Goal: Task Accomplishment & Management: Complete application form

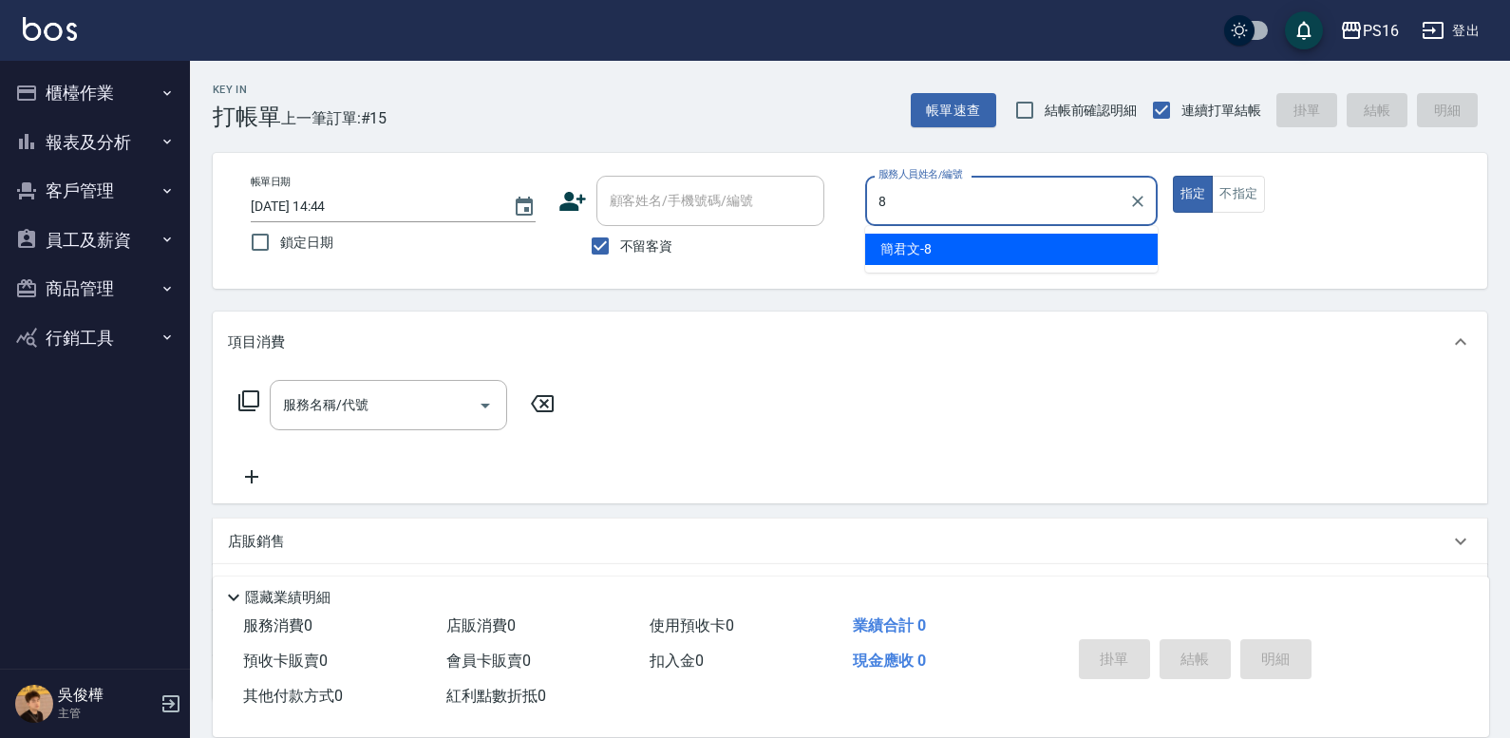
type input "8"
type button "true"
type input "[PERSON_NAME]-8"
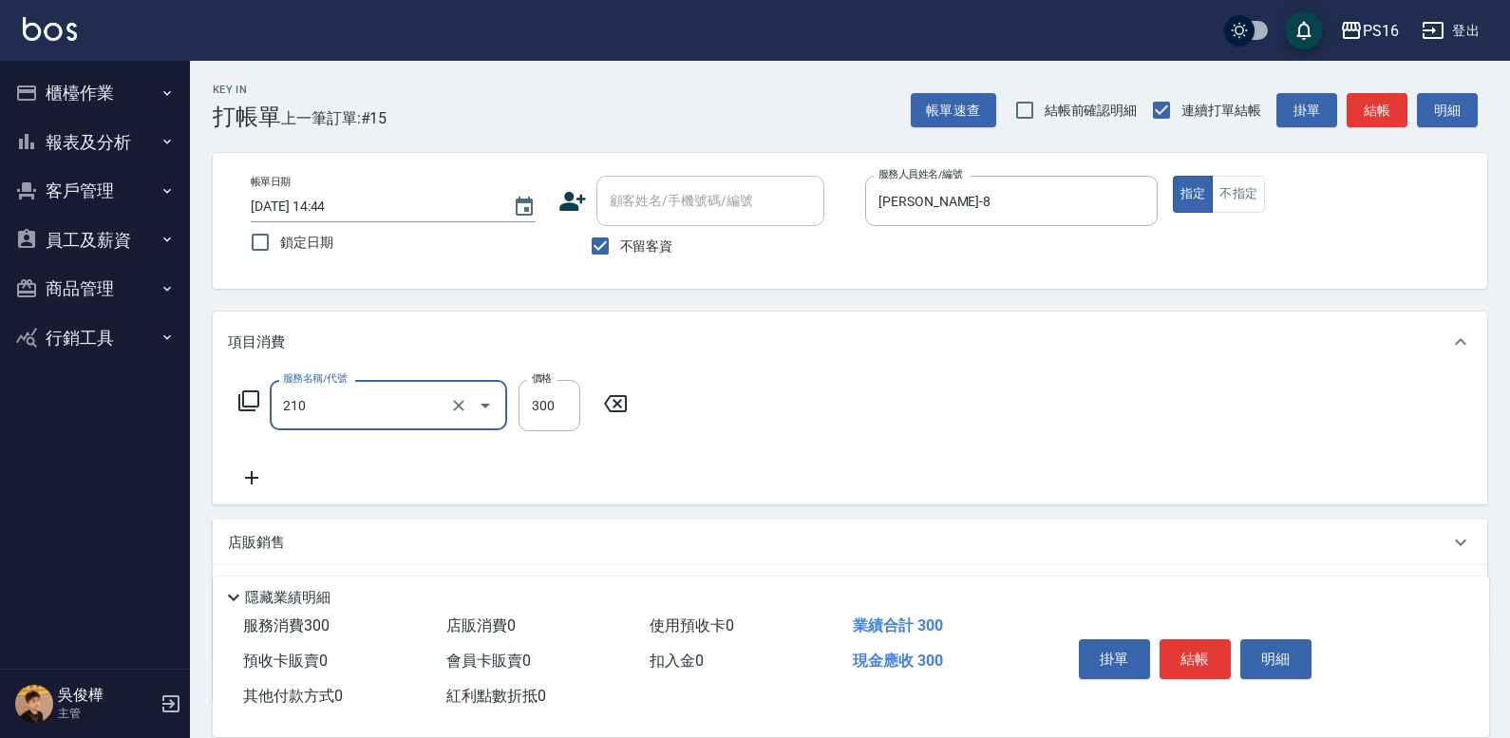
type input "[PERSON_NAME]洗髮精(210)"
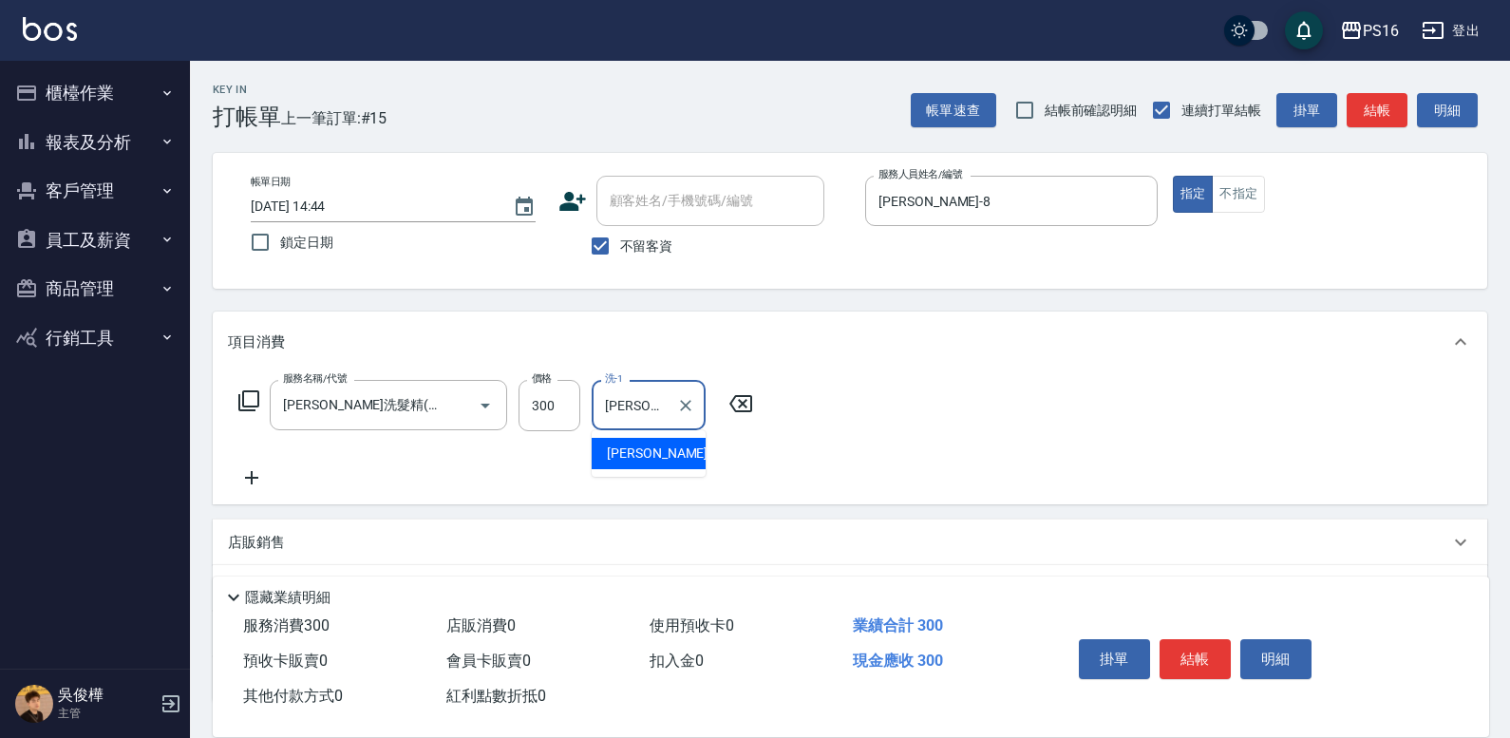
type input "[PERSON_NAME]-21"
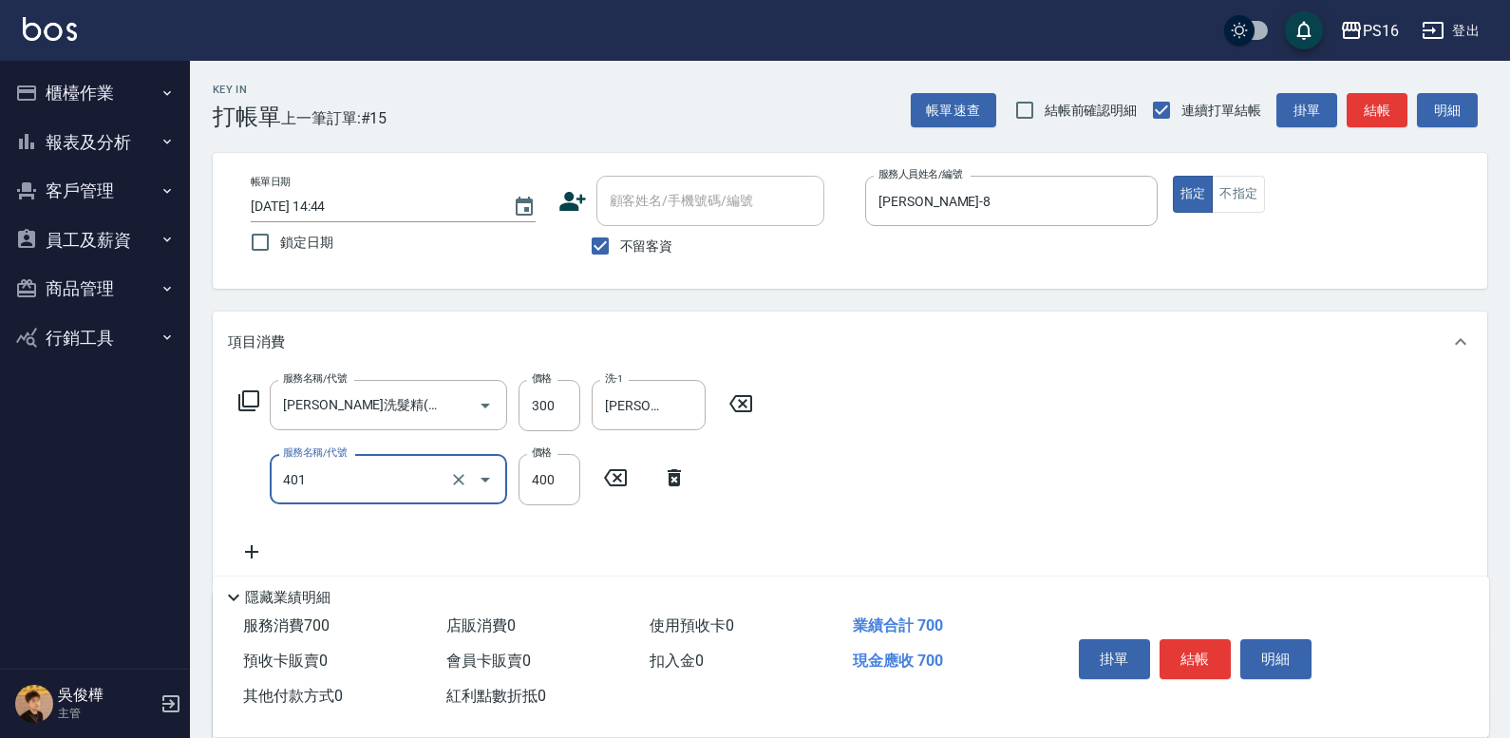
type input "剪髮(401)"
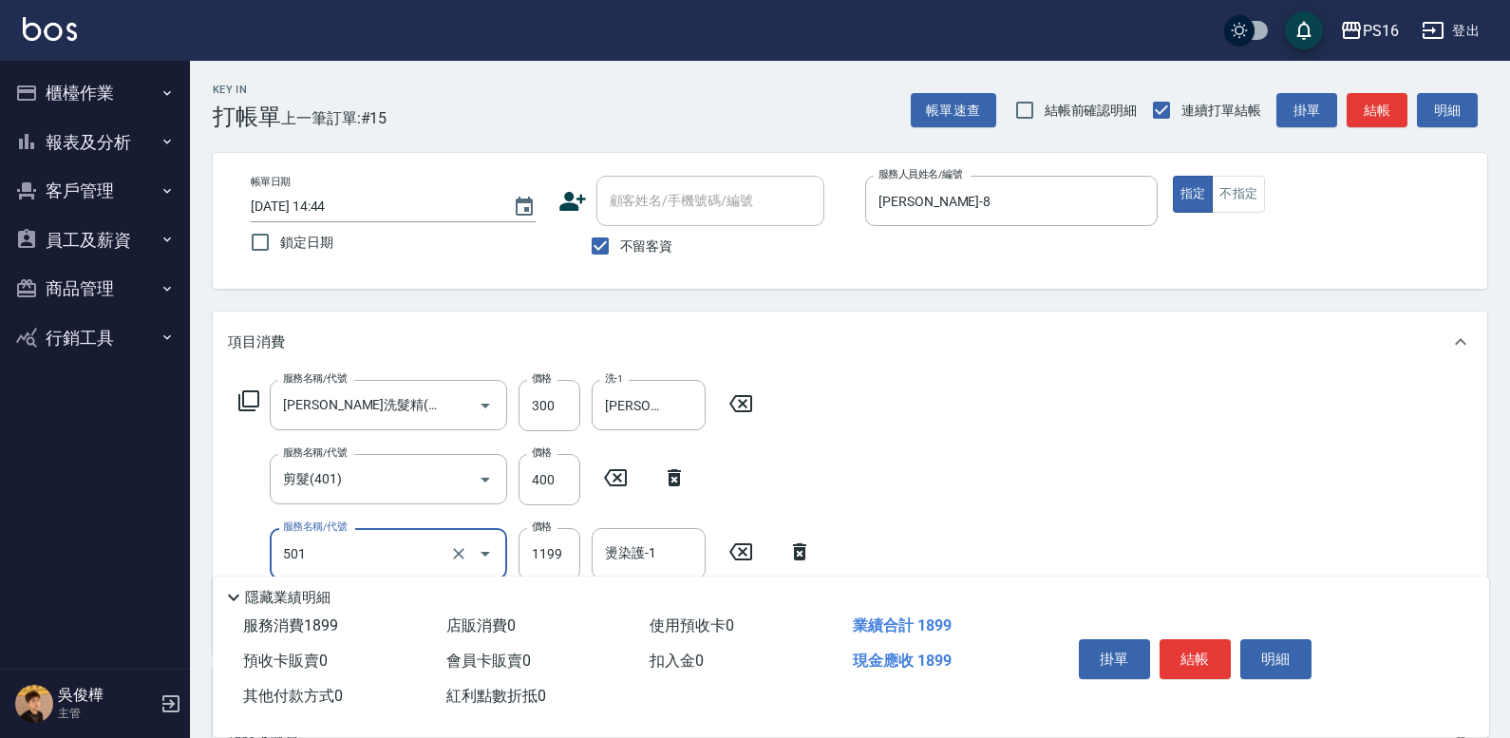
type input "染髮(501)"
type input "1600"
type input "[PERSON_NAME]-21"
type input "松島舞鶴450(708)"
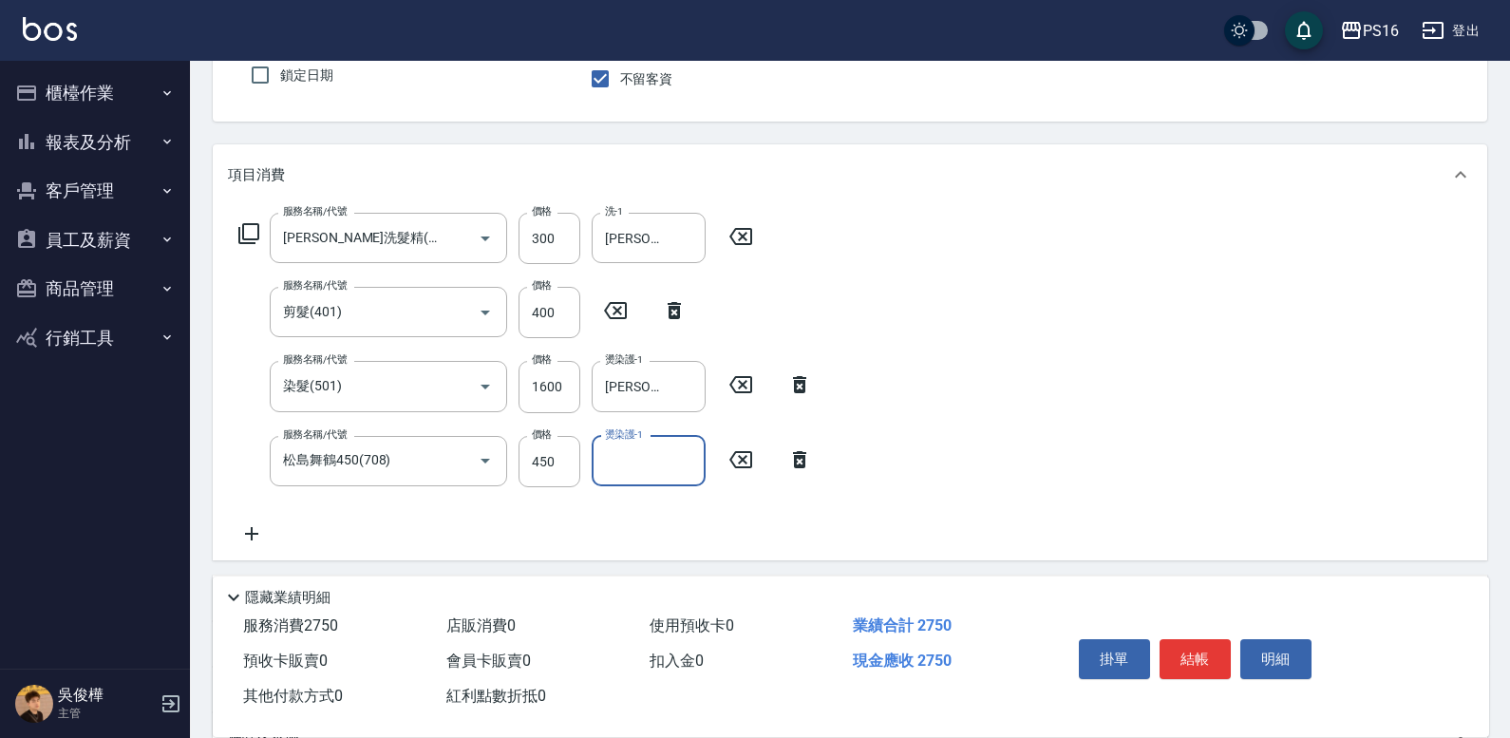
scroll to position [173, 0]
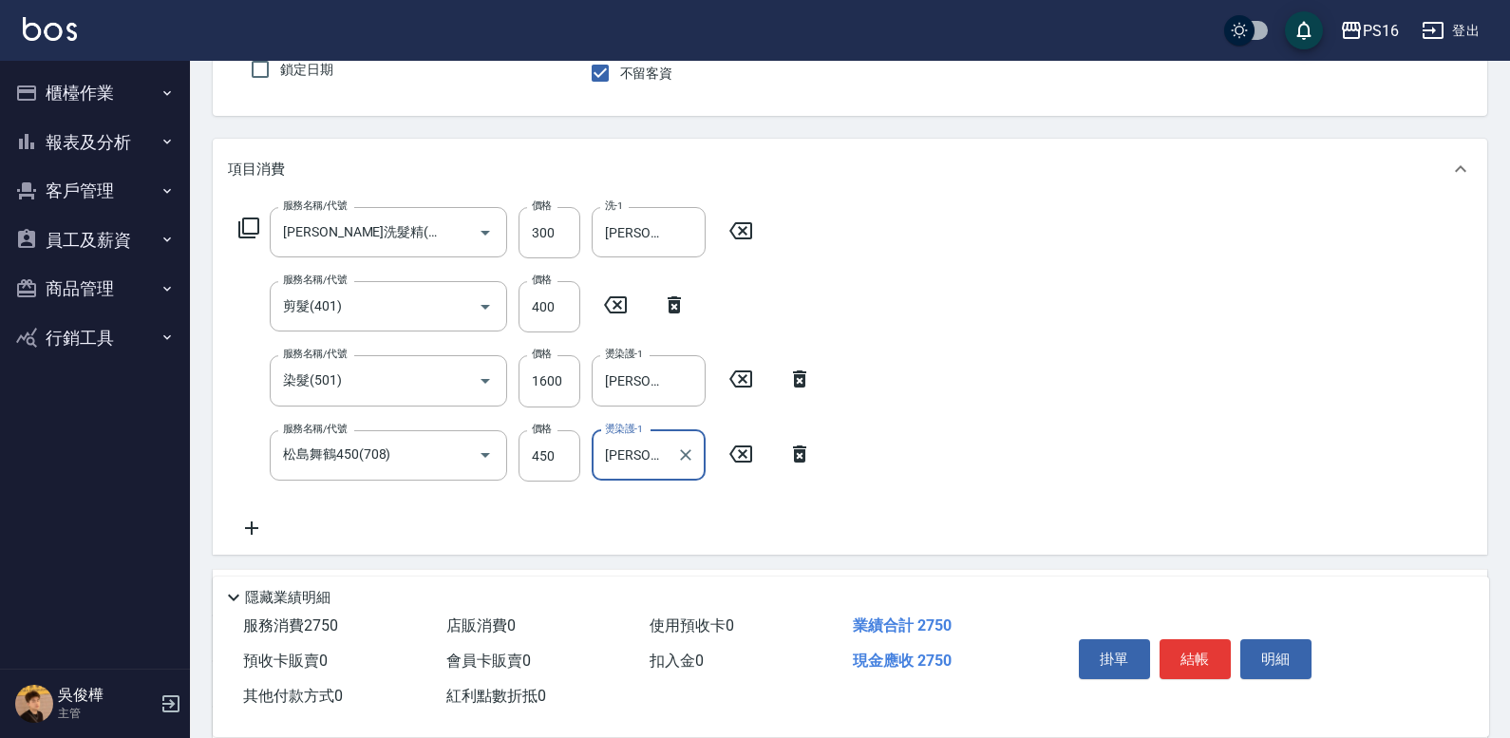
type input "[PERSON_NAME]-21"
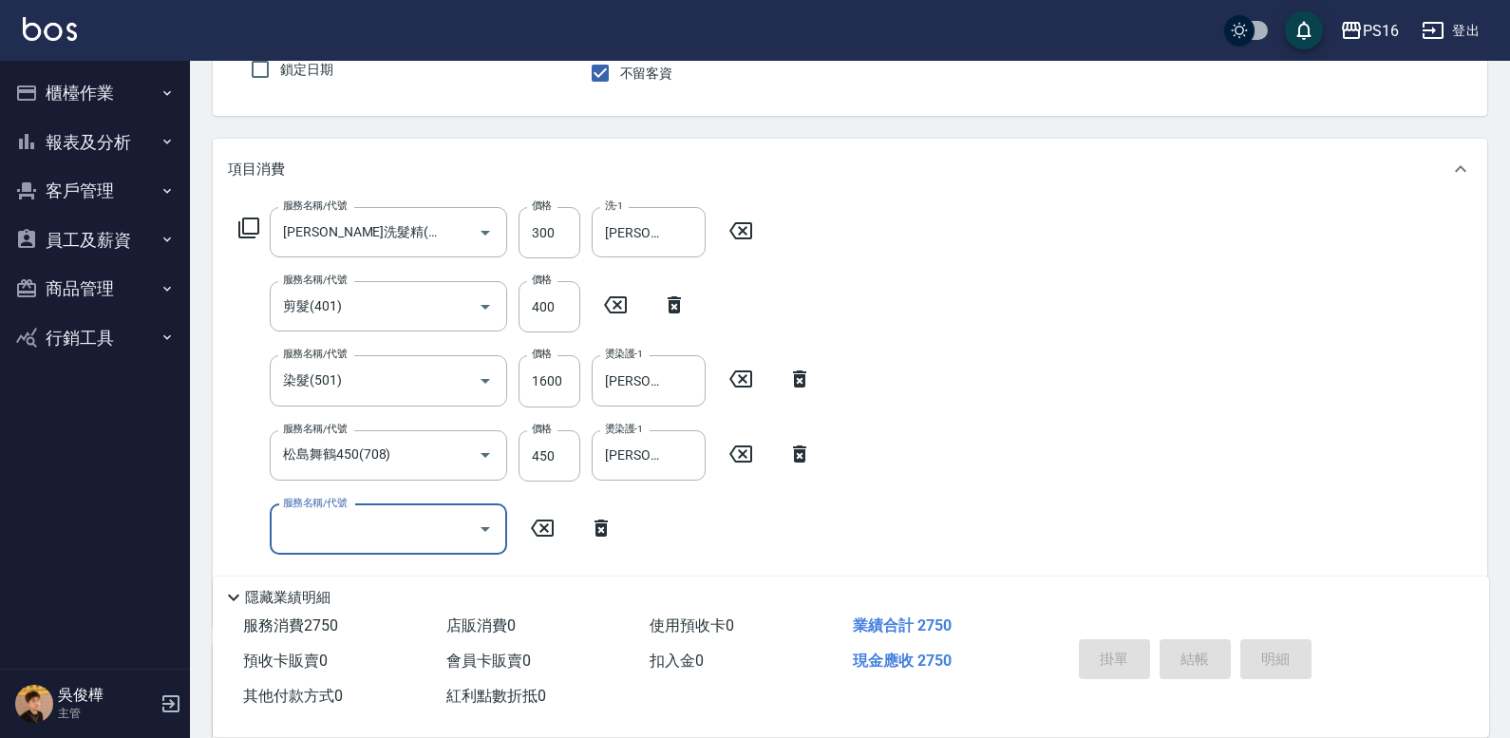
type input "[DATE] 15:40"
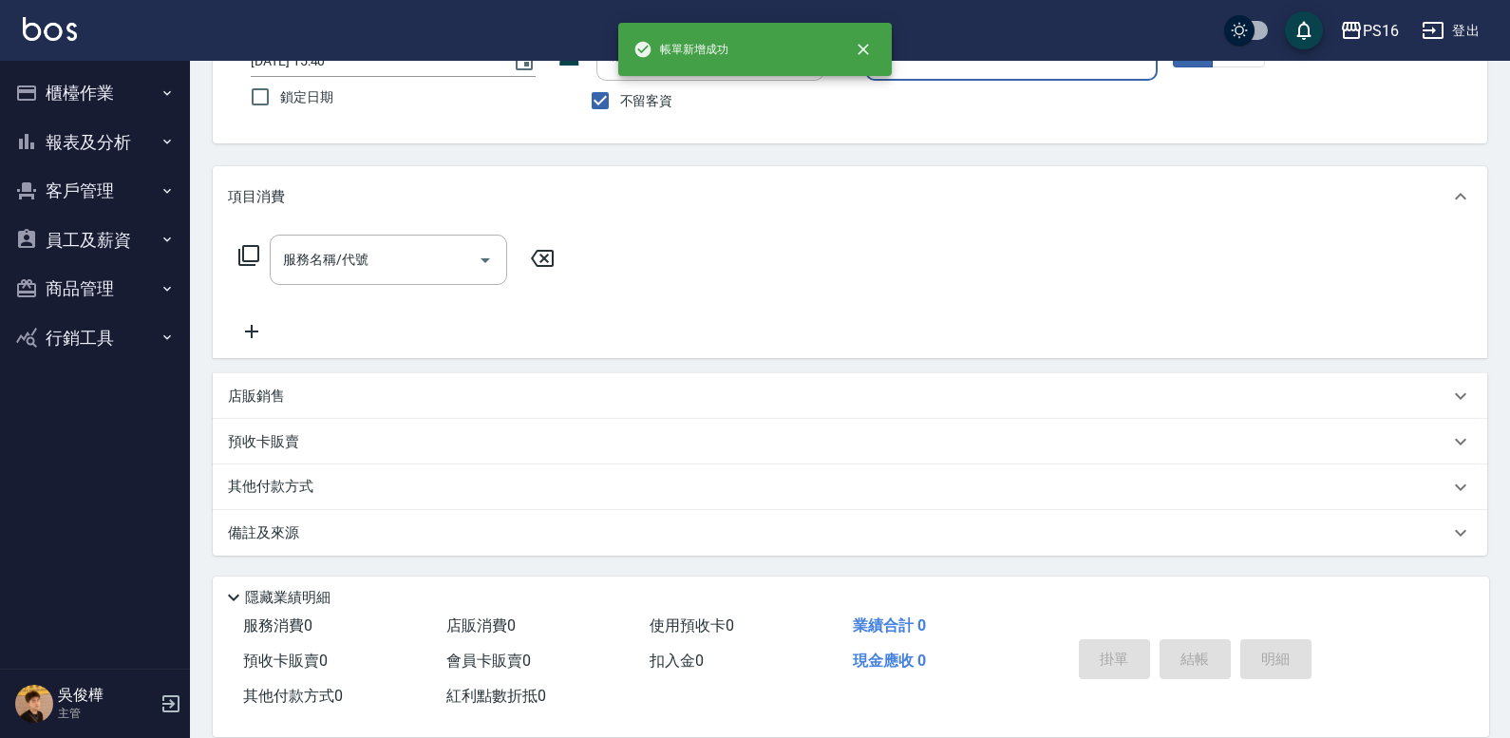
scroll to position [145, 0]
type input "[PERSON_NAME]-8"
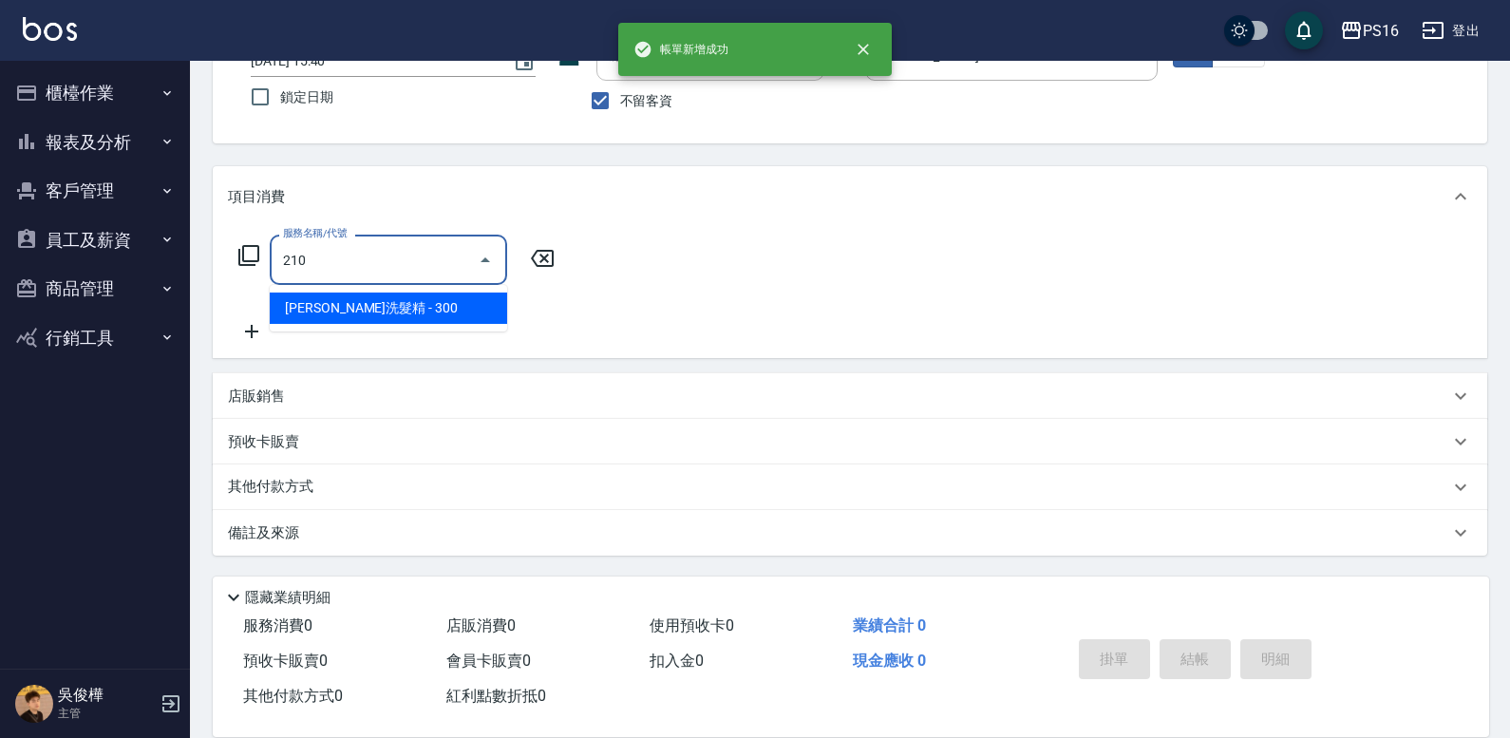
type input "[PERSON_NAME]洗髮精(210)"
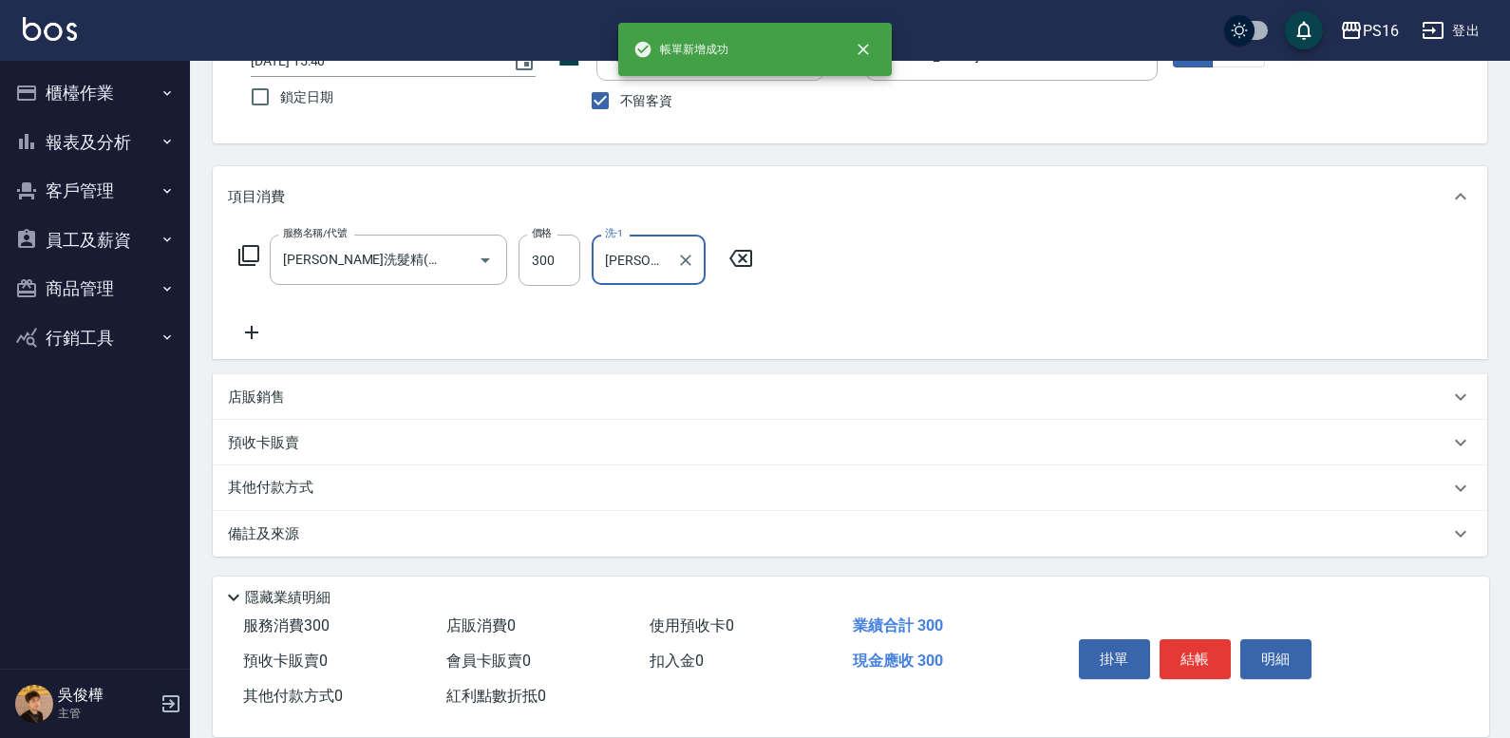
type input "[PERSON_NAME]-21"
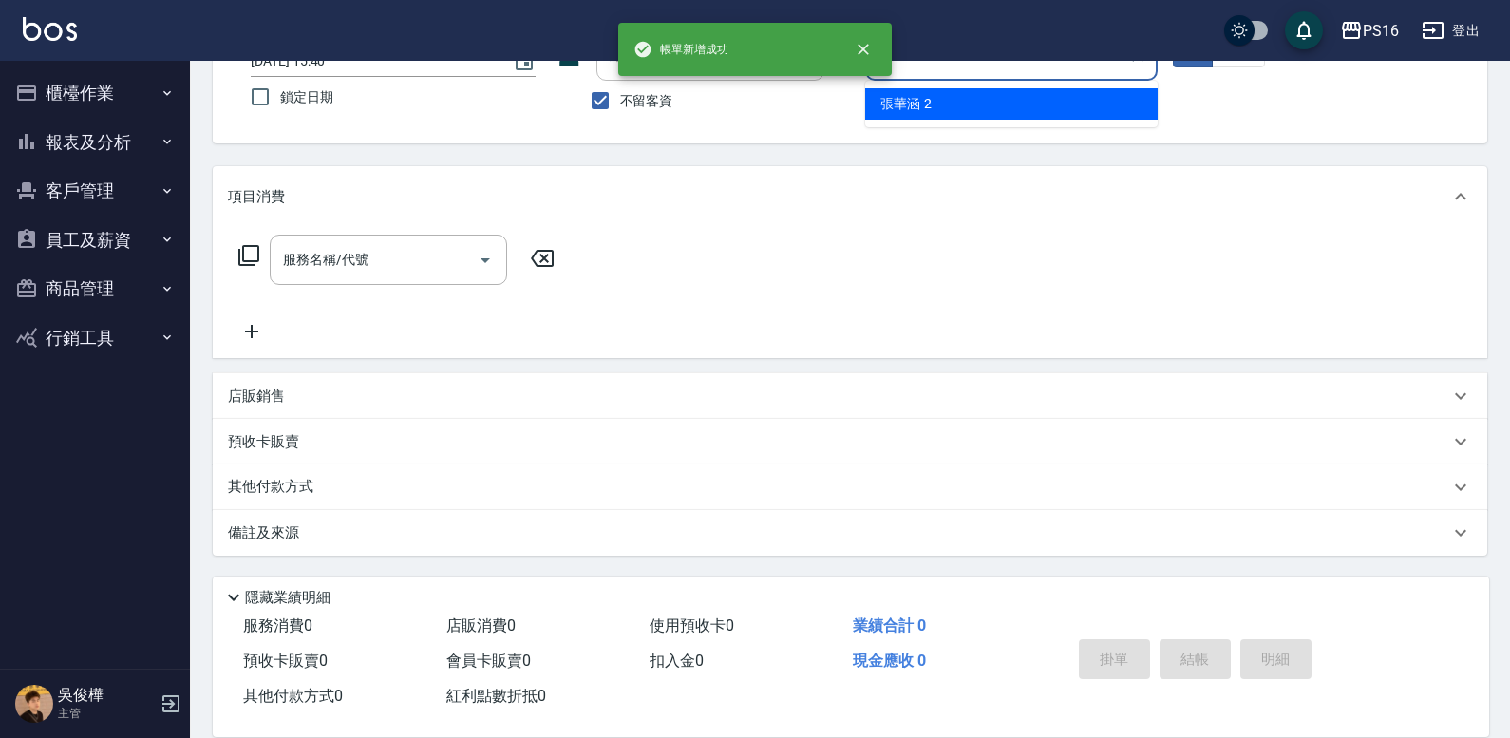
type input "[PERSON_NAME]-2"
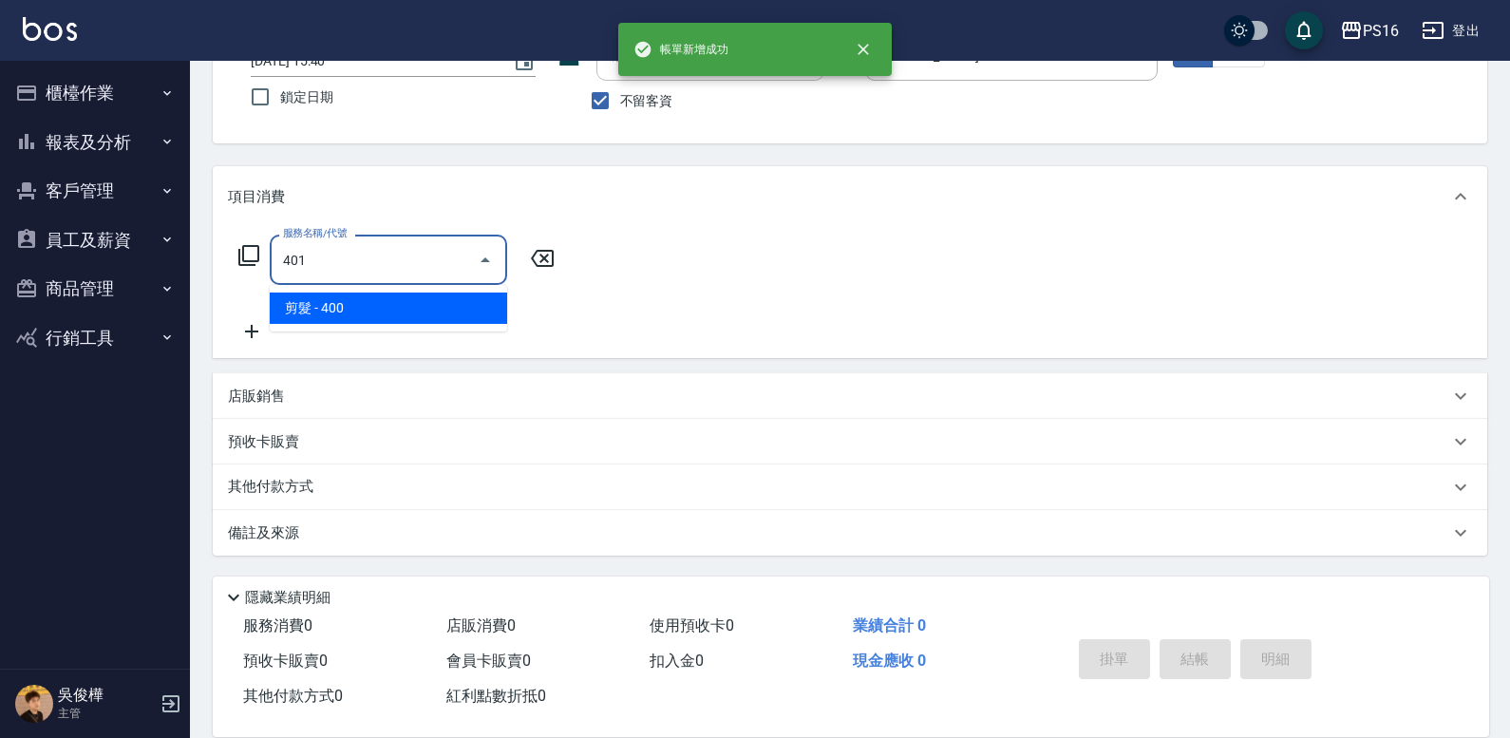
type input "剪髮(401)"
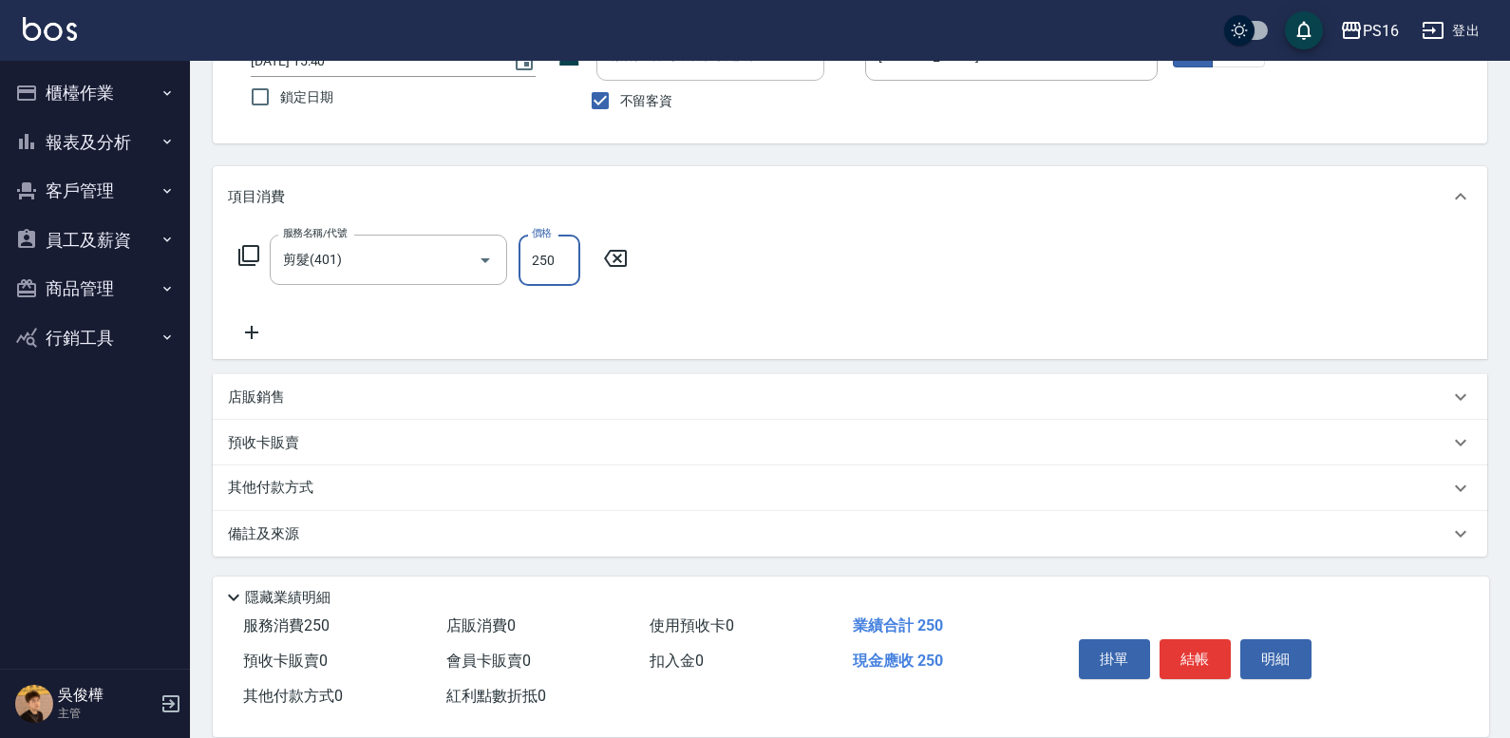
type input "250"
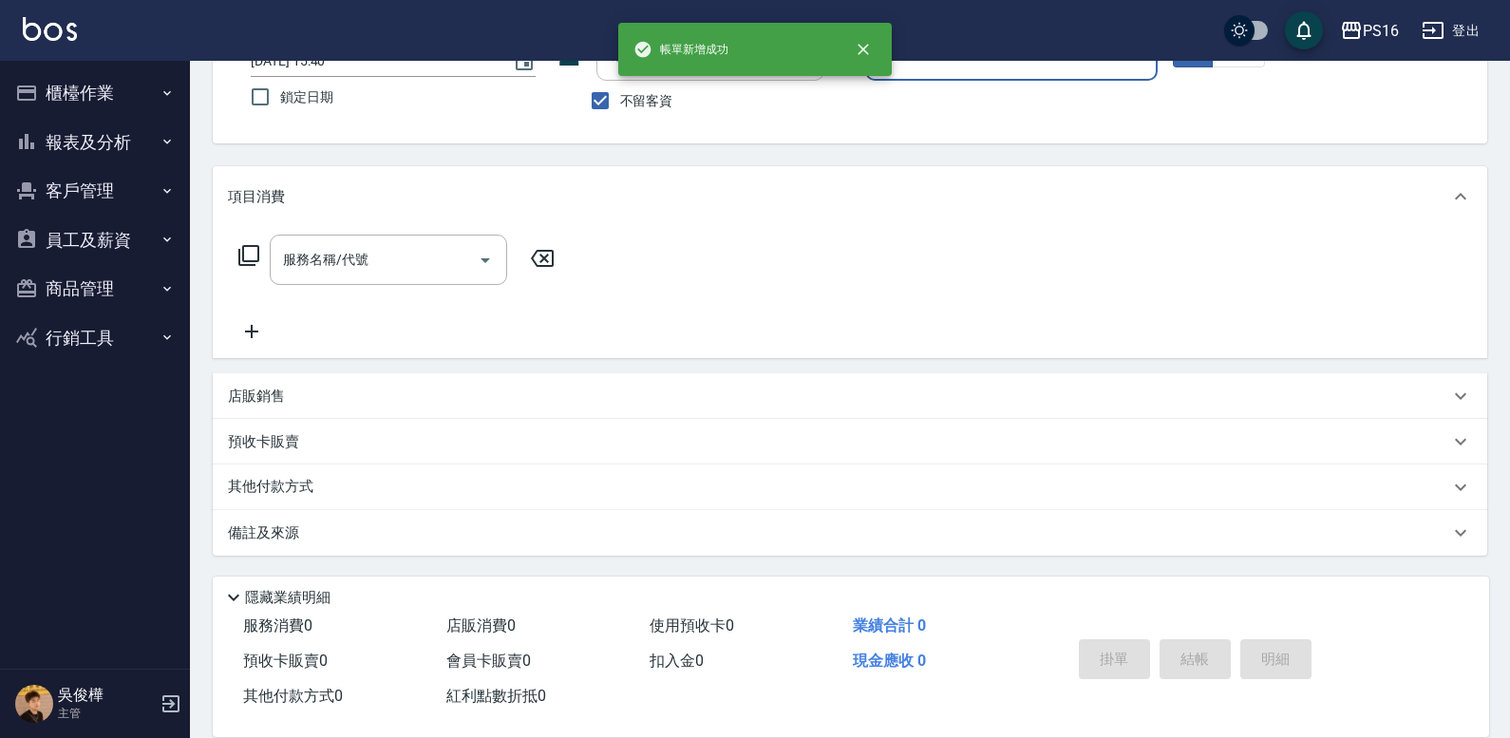
scroll to position [0, 0]
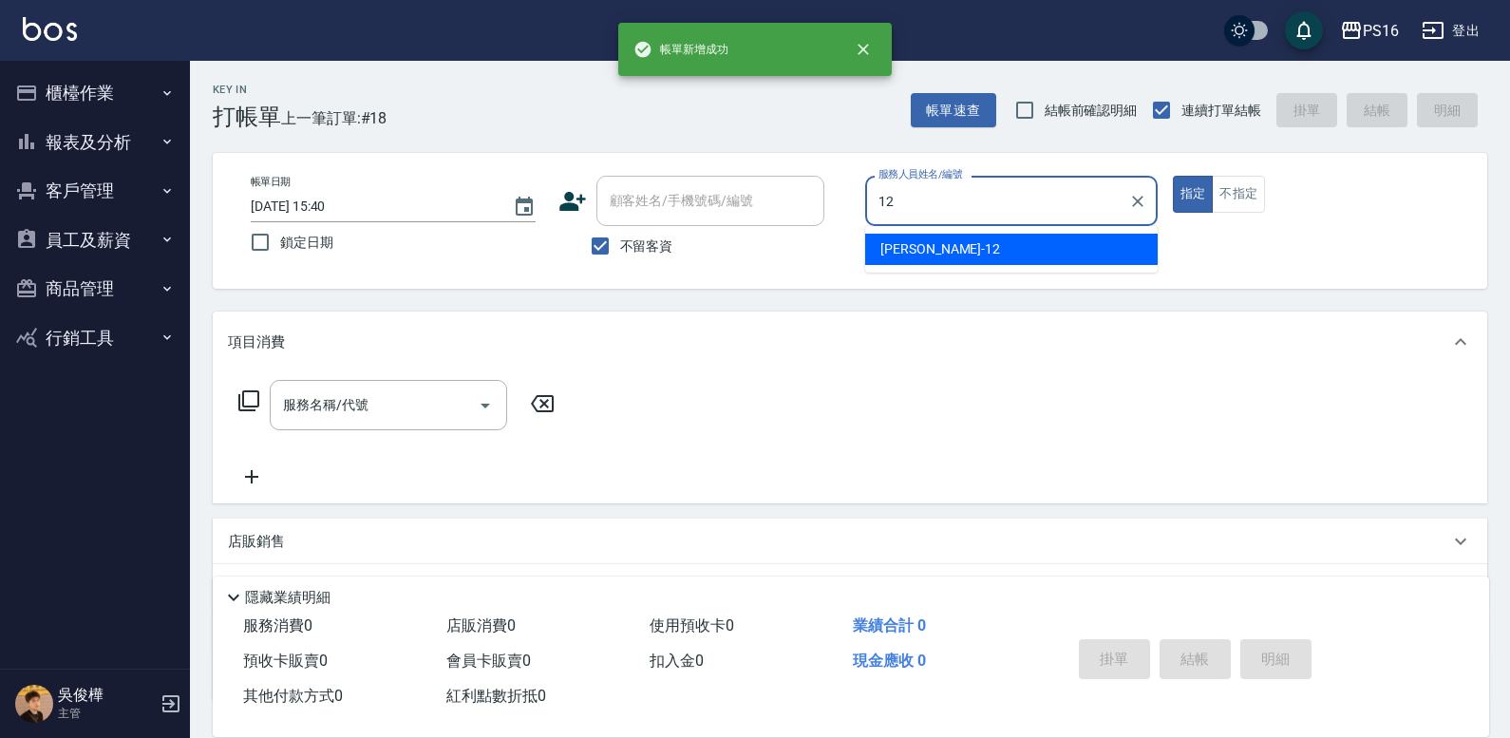
type input "[PERSON_NAME]-12"
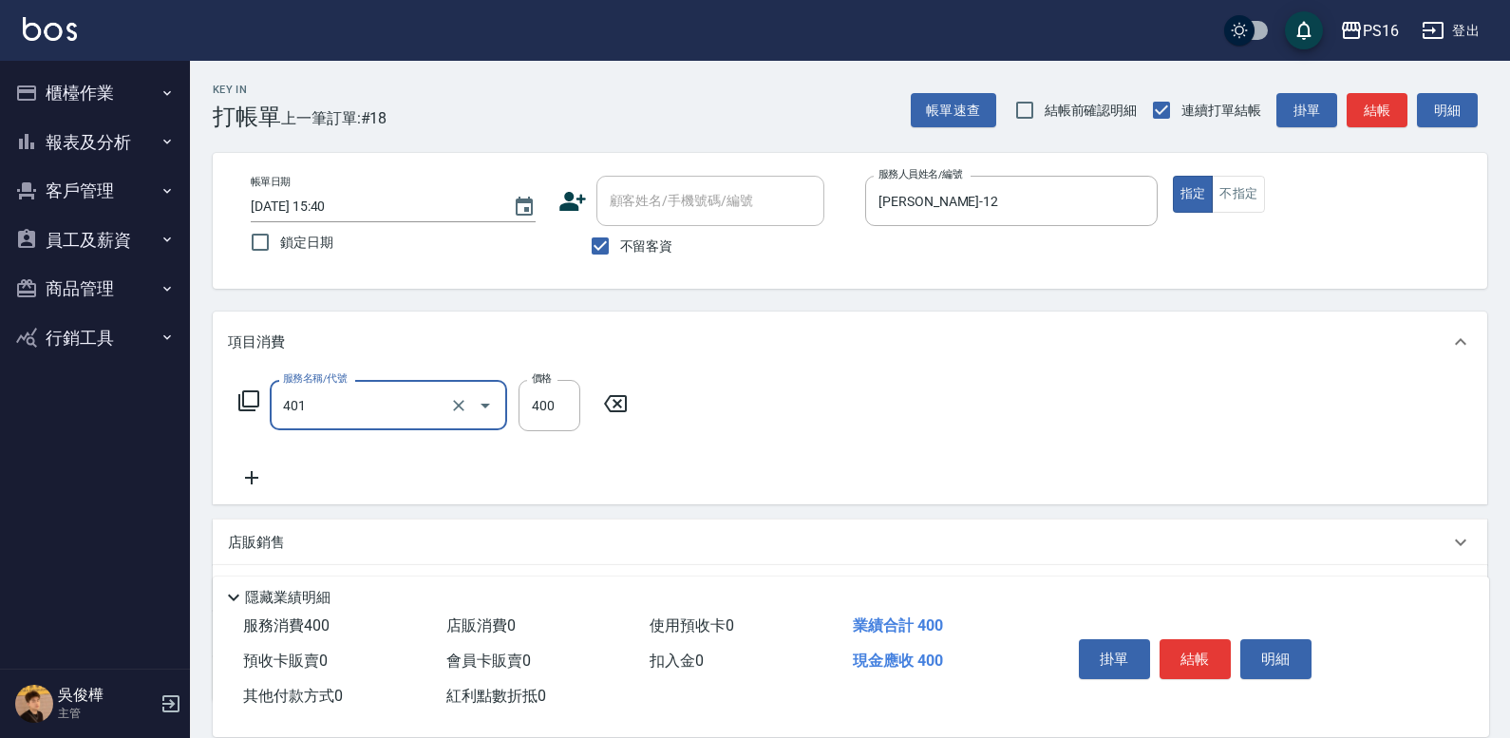
type input "剪髮(401)"
type input "300"
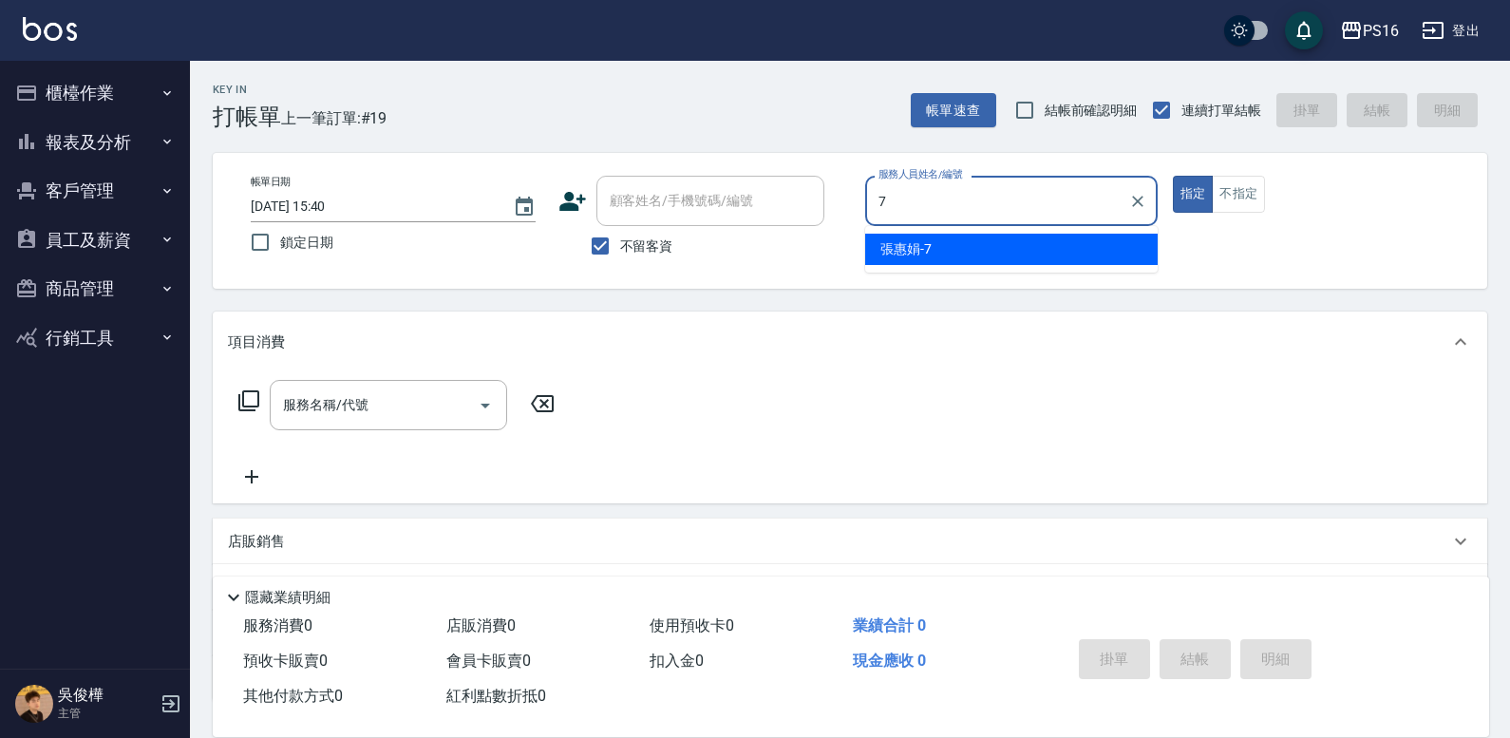
type input "張惠娟-7"
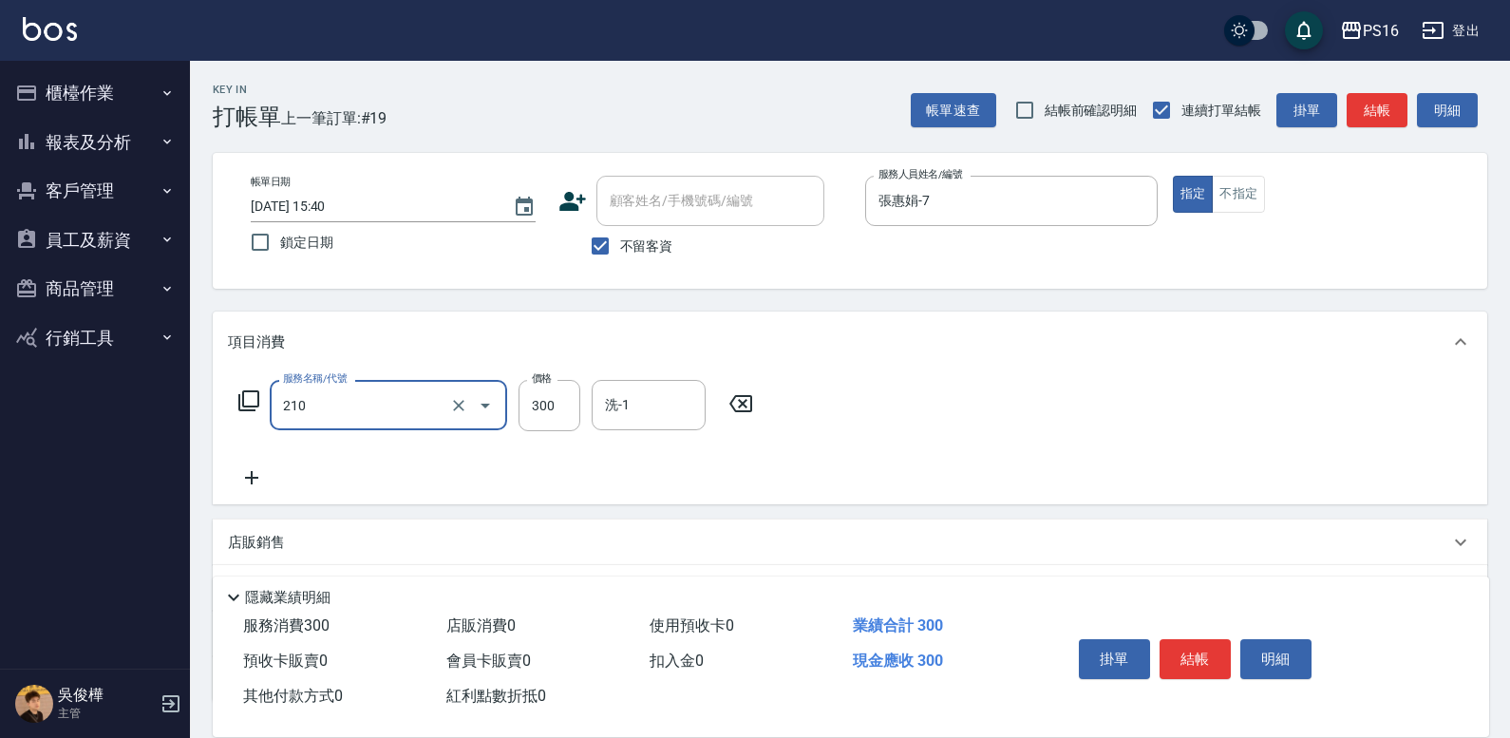
type input "[PERSON_NAME]洗髮精(210)"
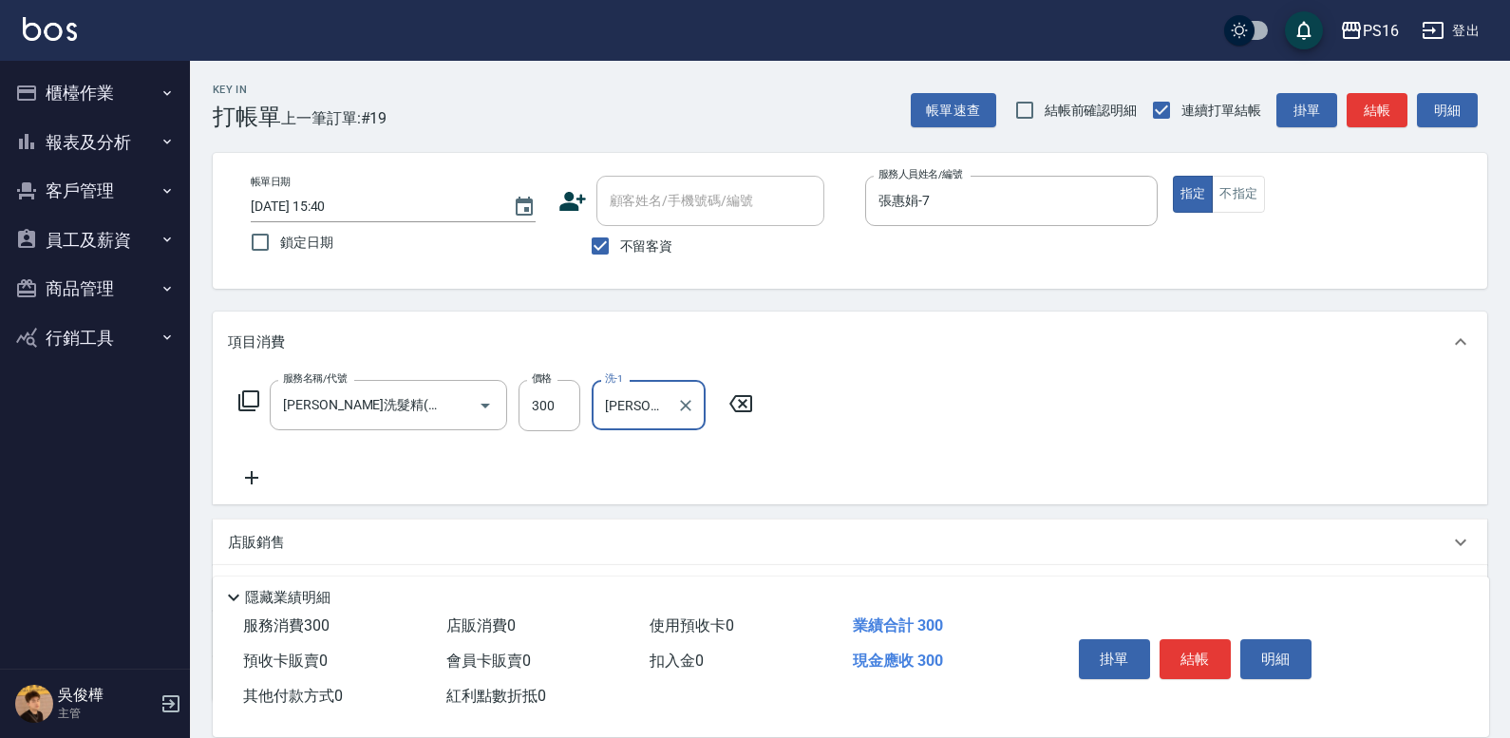
type input "[PERSON_NAME]-21"
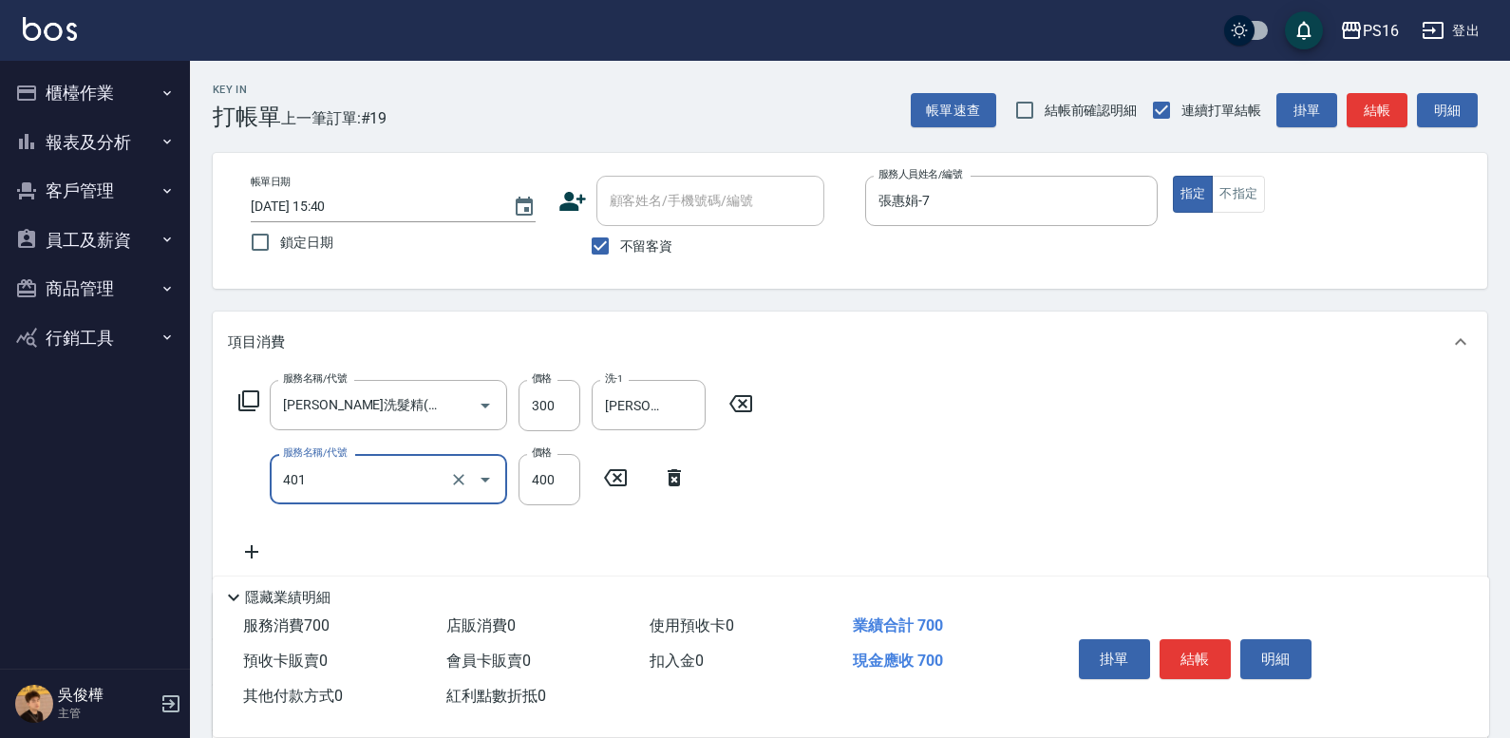
type input "剪髮(401)"
type input "100"
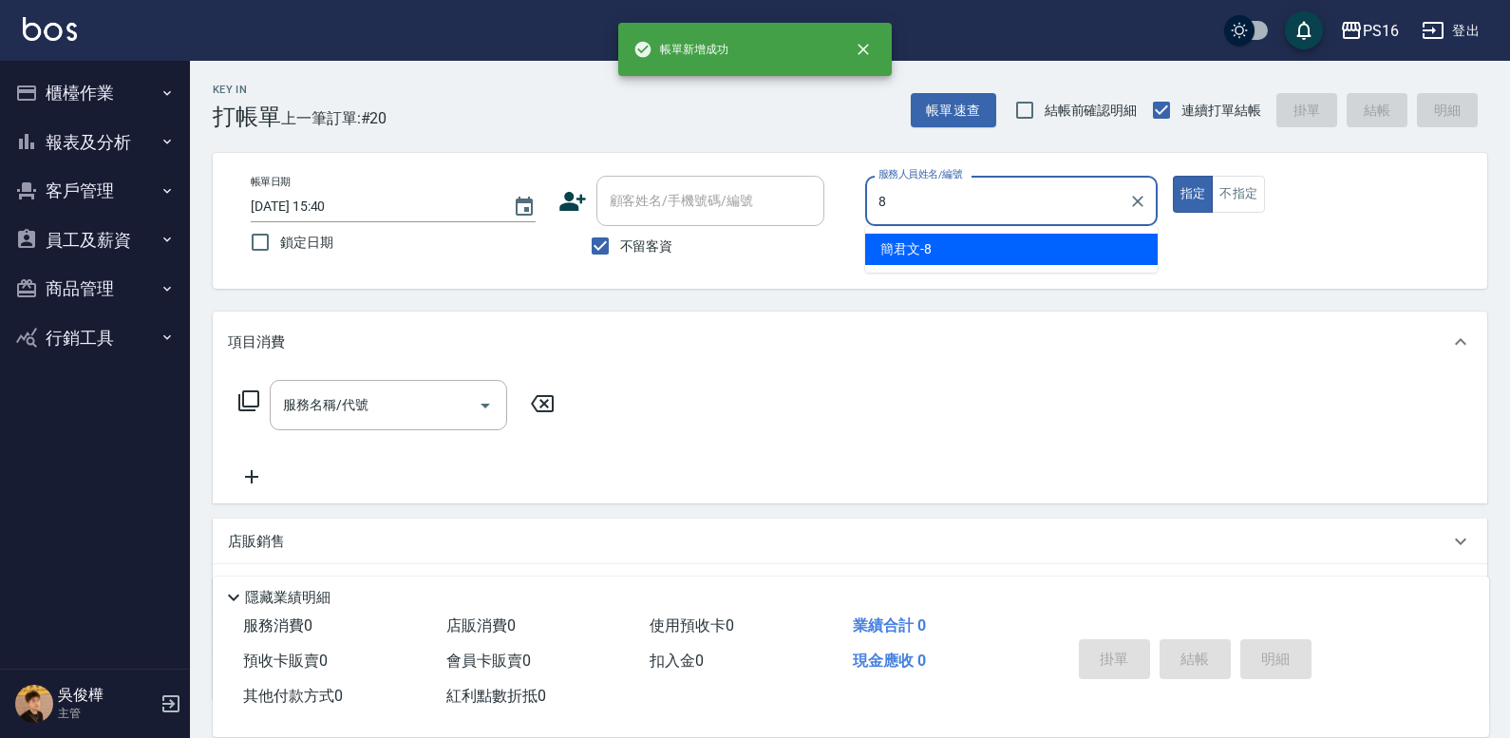
type input "[PERSON_NAME]-8"
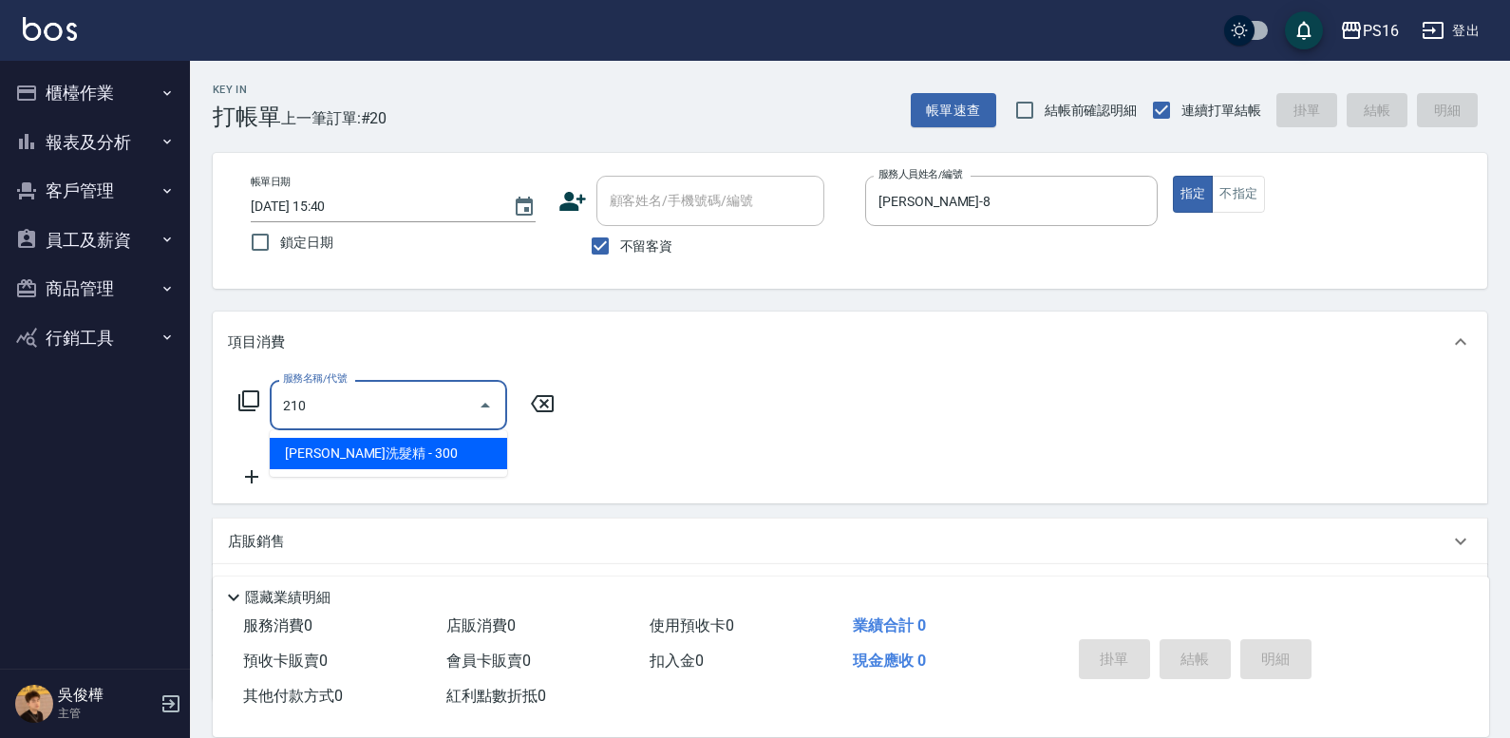
type input "[PERSON_NAME]洗髮精(210)"
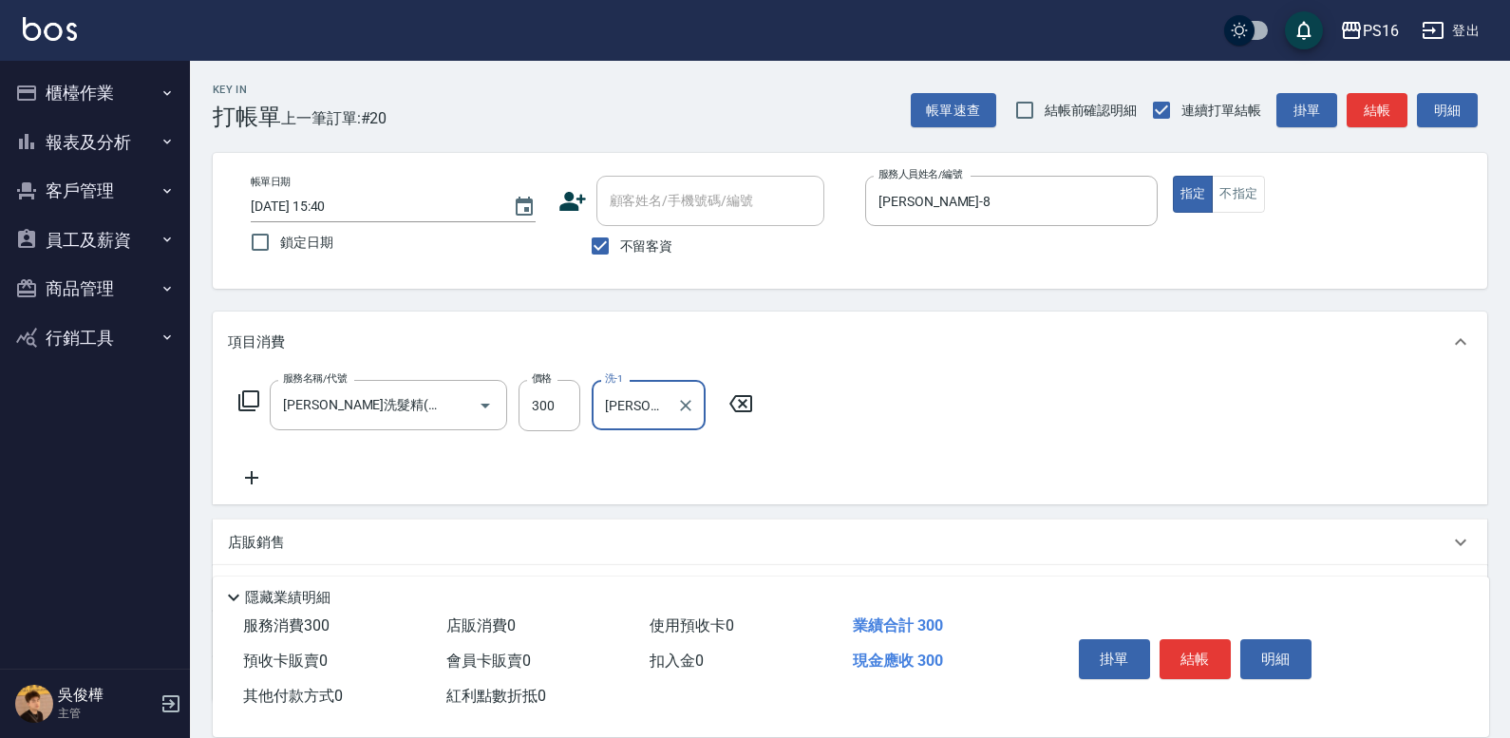
type input "[PERSON_NAME]-24"
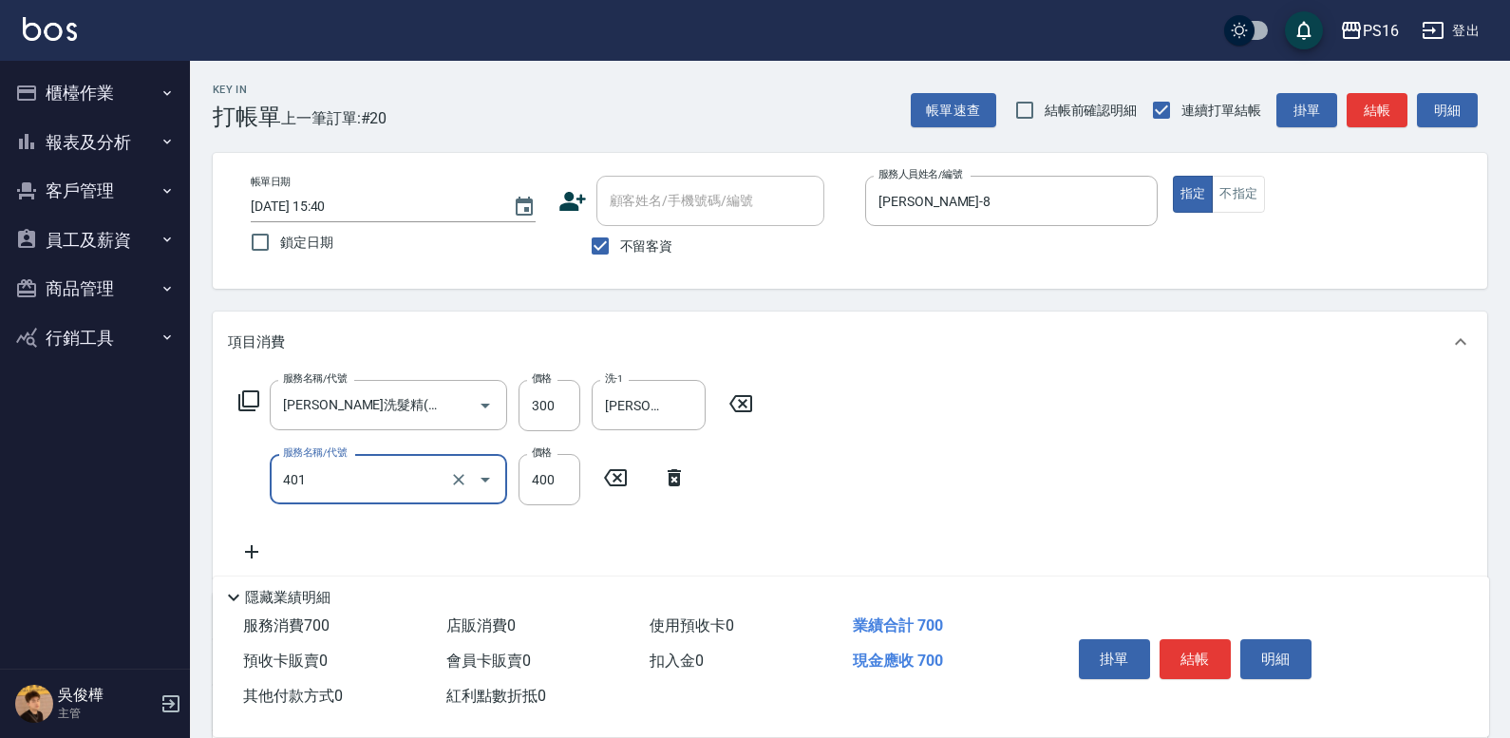
type input "剪髮(401)"
type input "250"
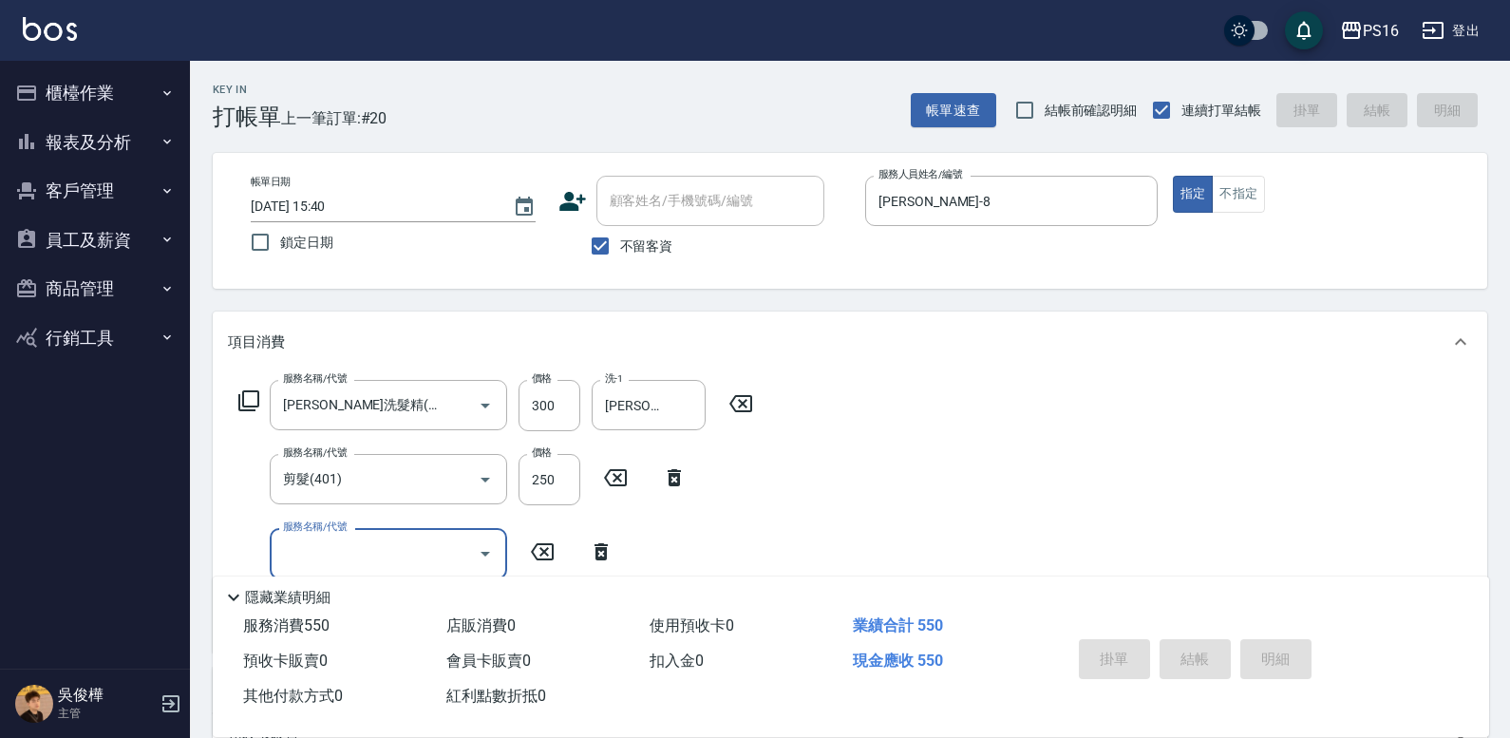
type input "[DATE] 15:41"
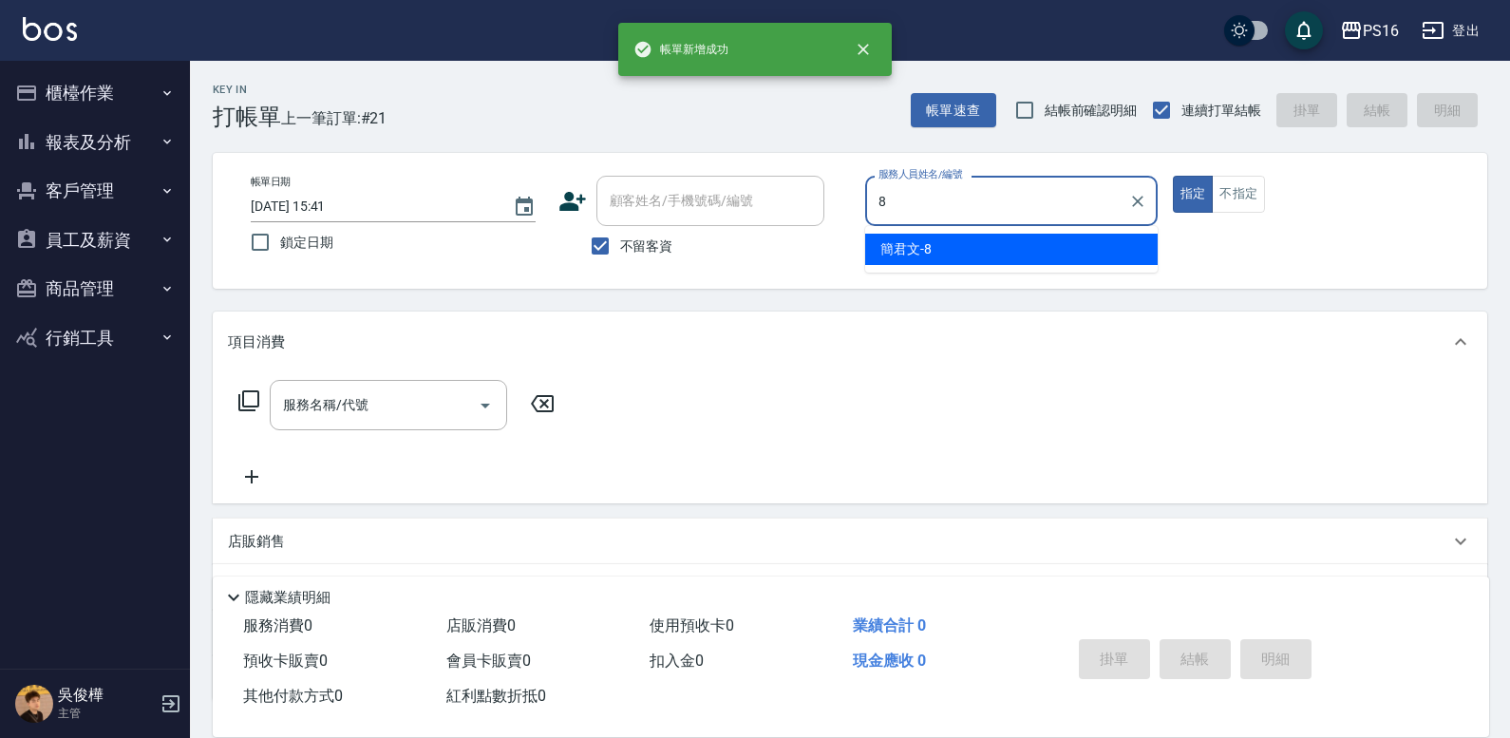
type input "[PERSON_NAME]-8"
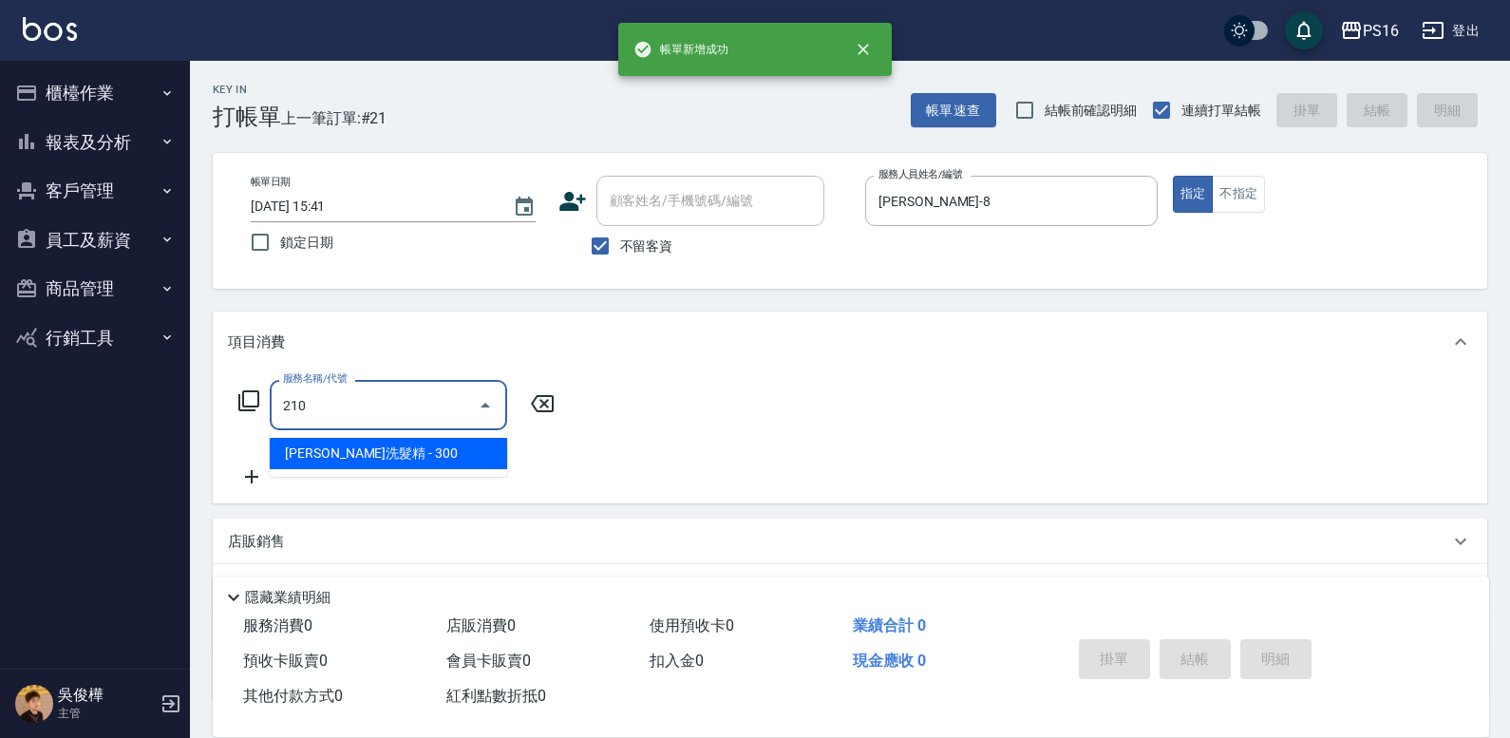
type input "[PERSON_NAME]洗髮精(210)"
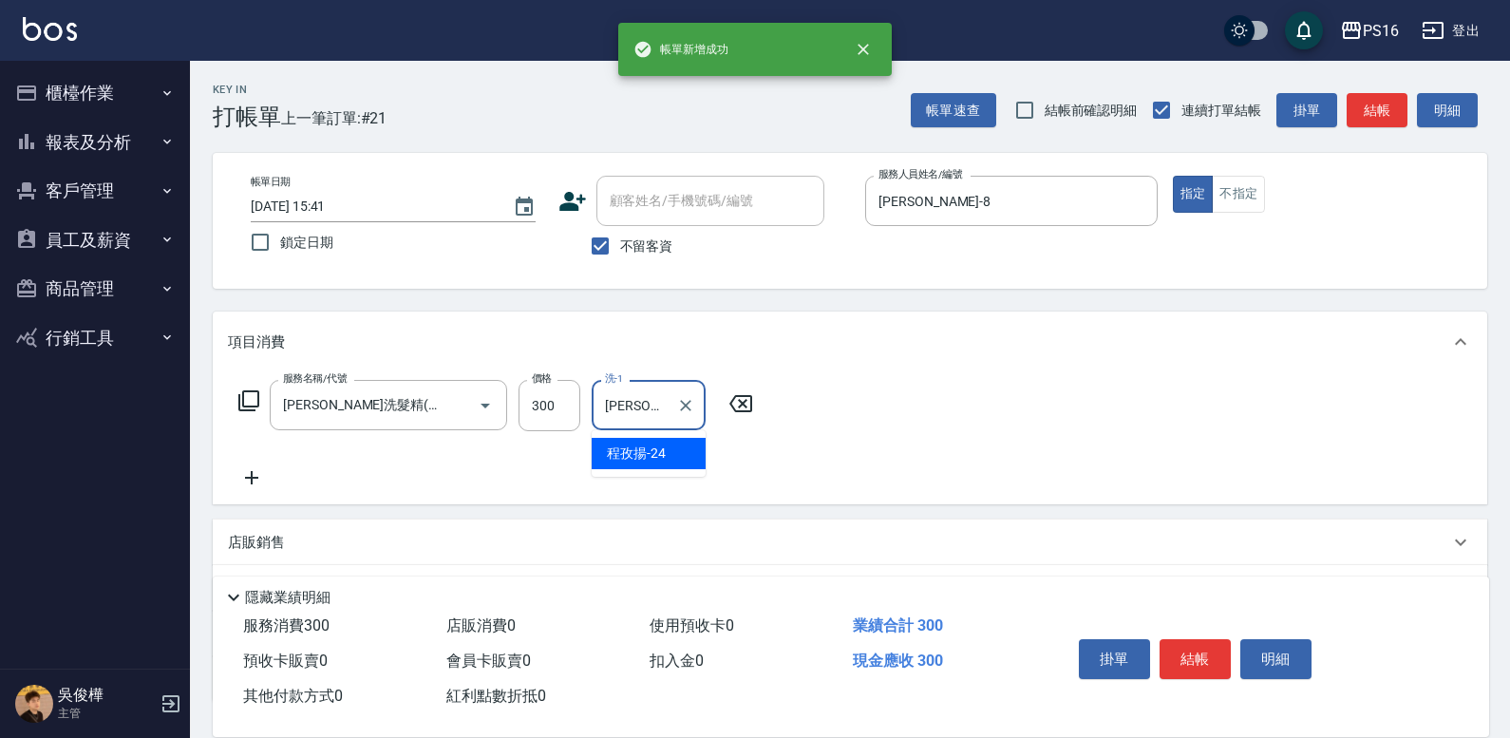
type input "[PERSON_NAME]-24"
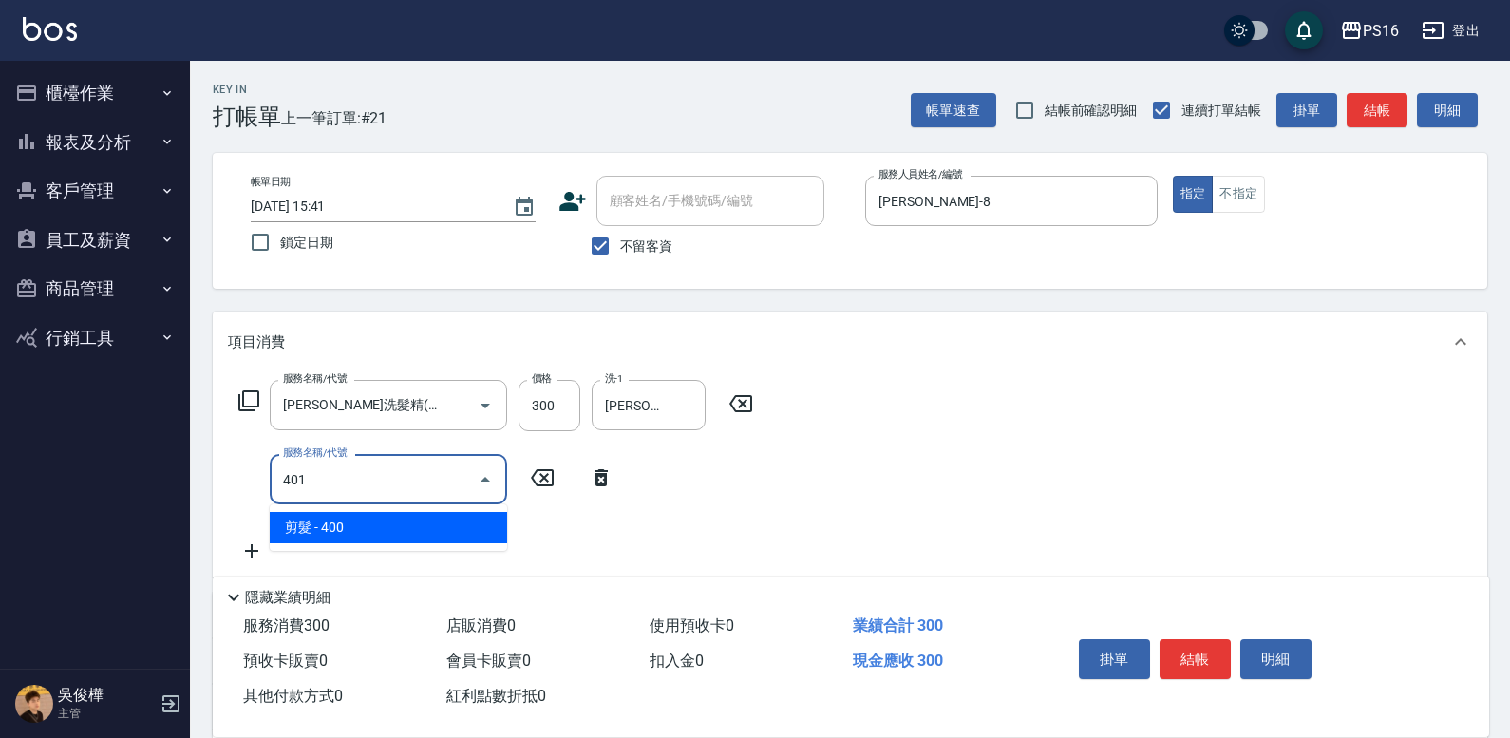
type input "剪髮(401)"
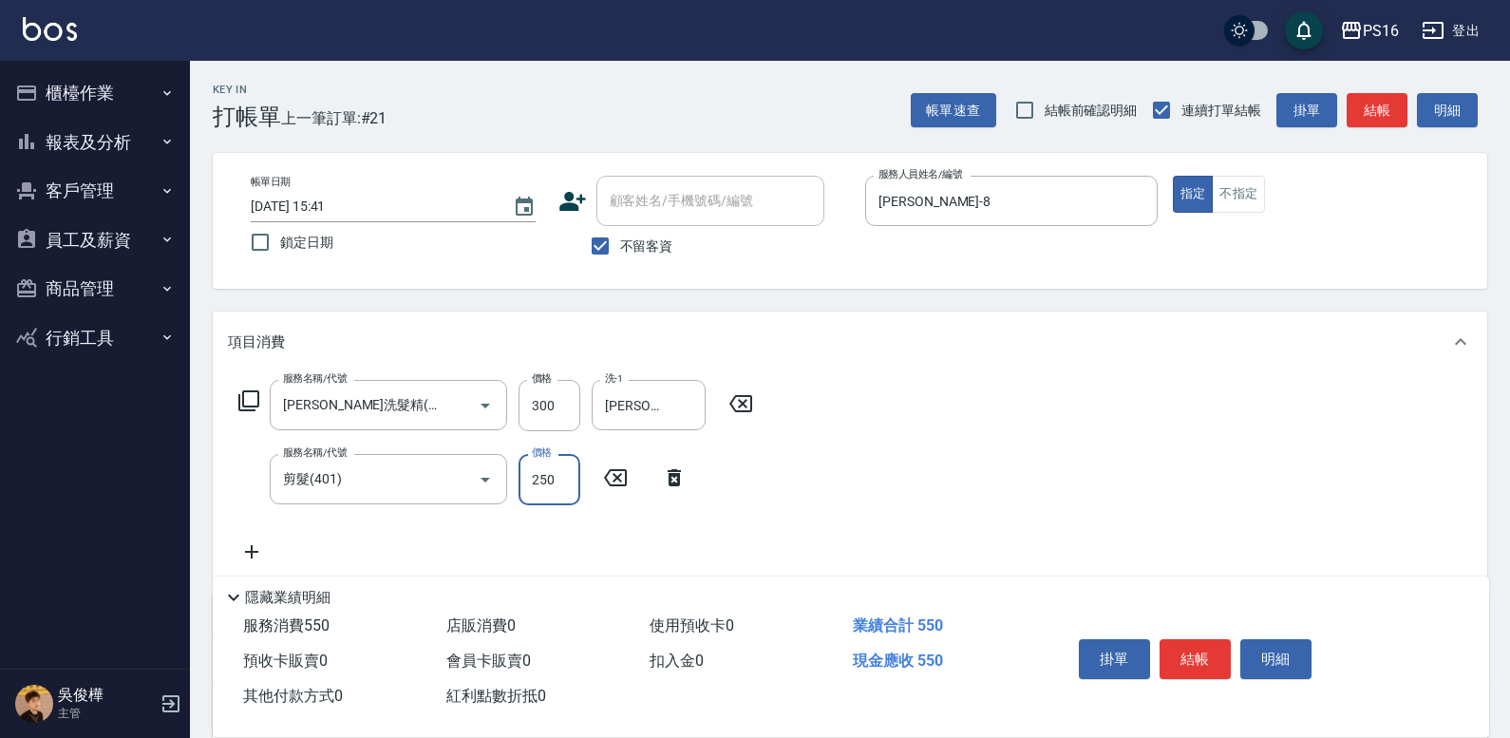
type input "250"
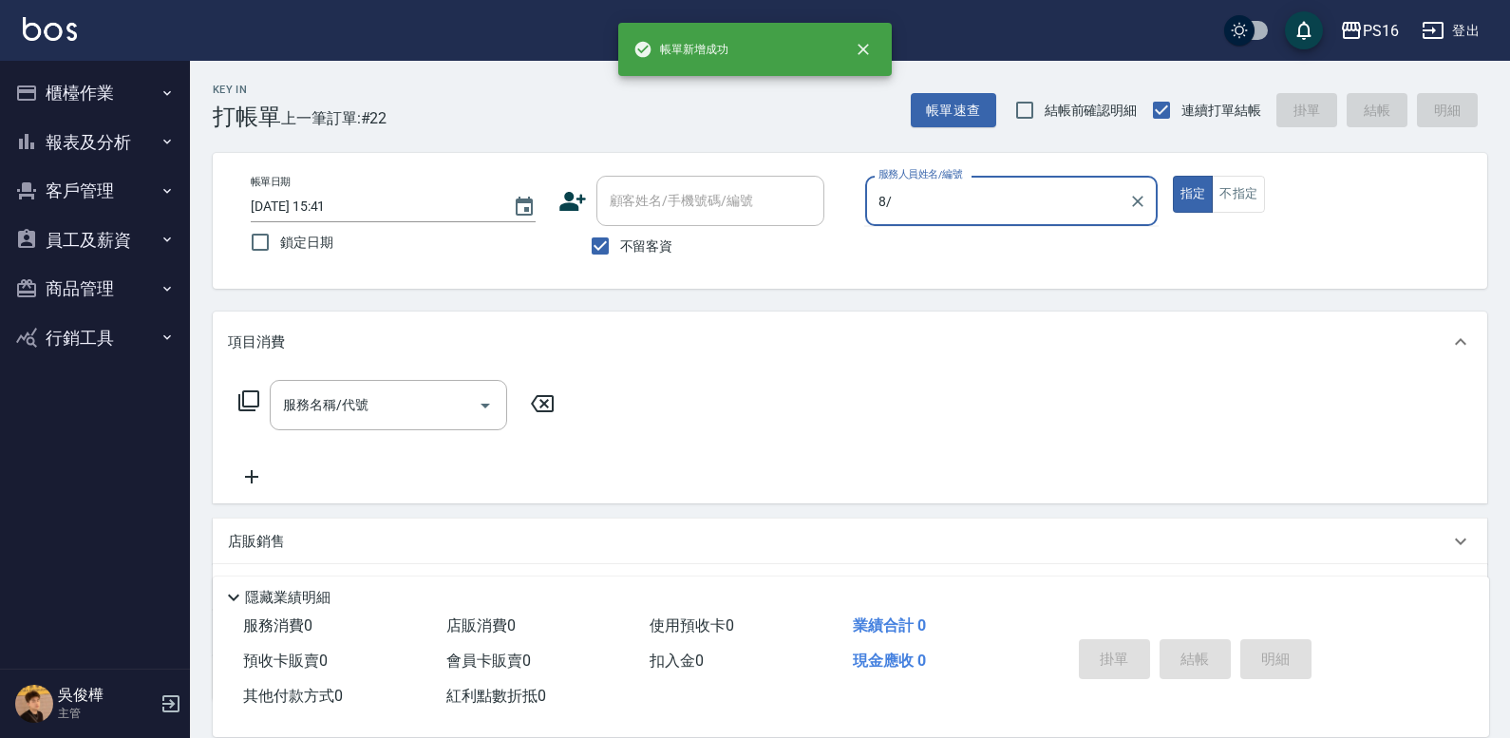
type input "8"
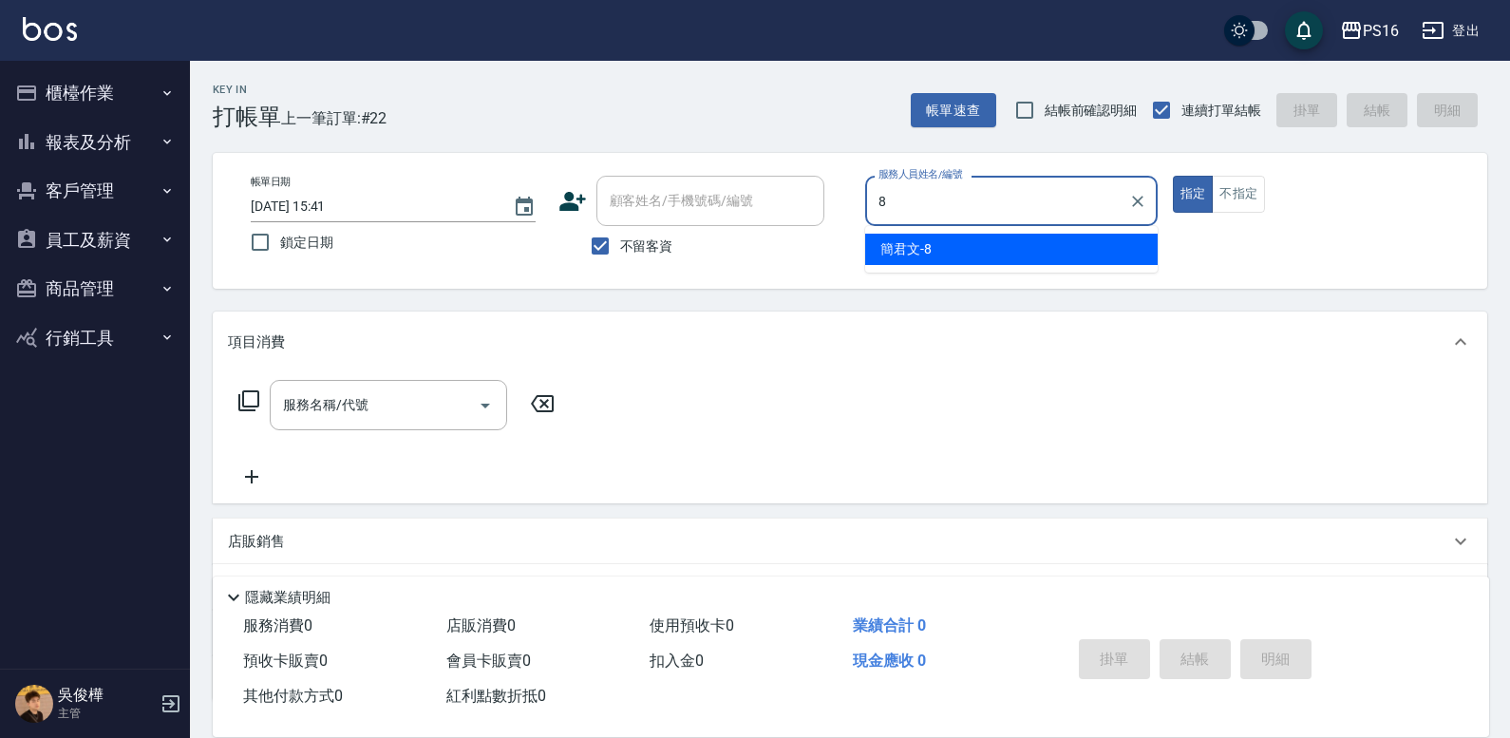
type input "[PERSON_NAME]-8"
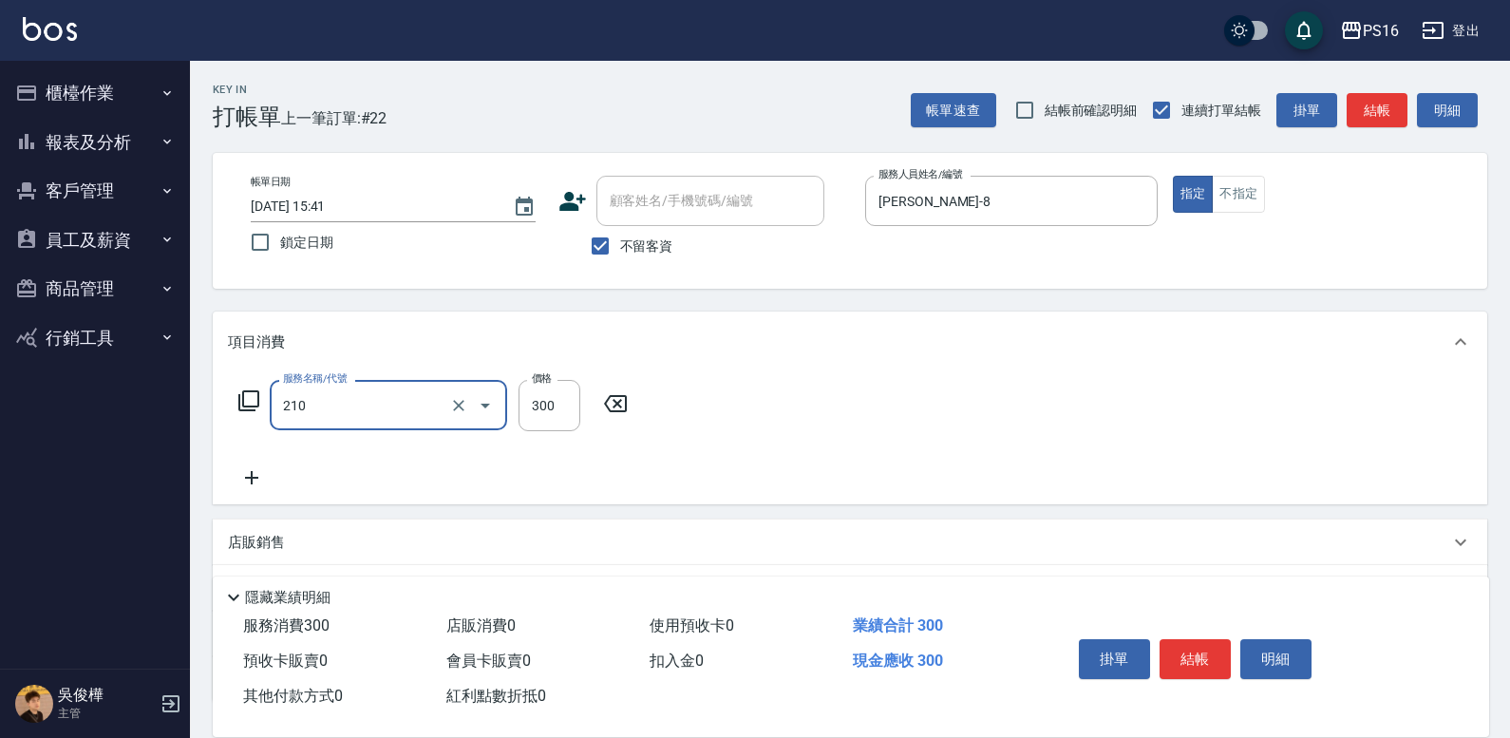
type input "[PERSON_NAME]洗髮精(210)"
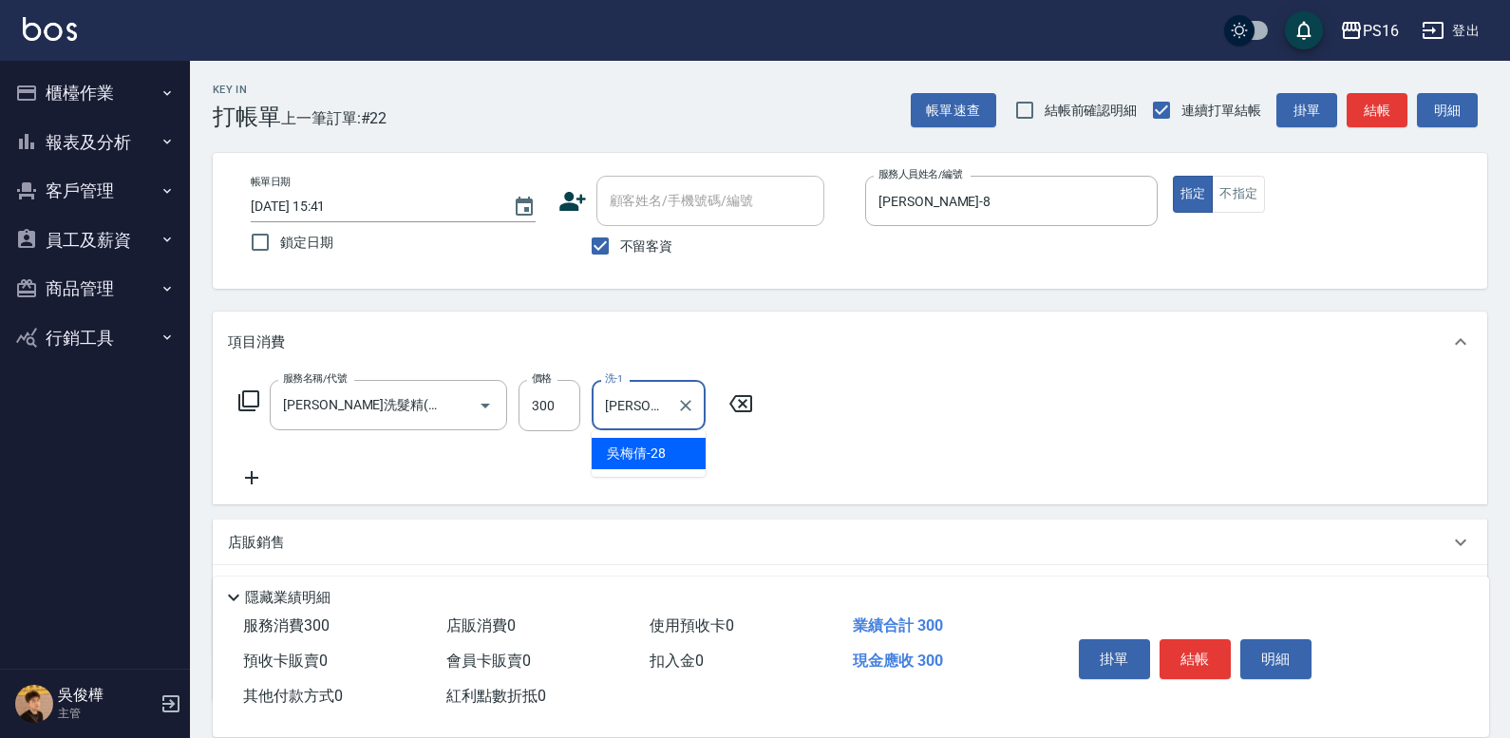
type input "[PERSON_NAME]-28"
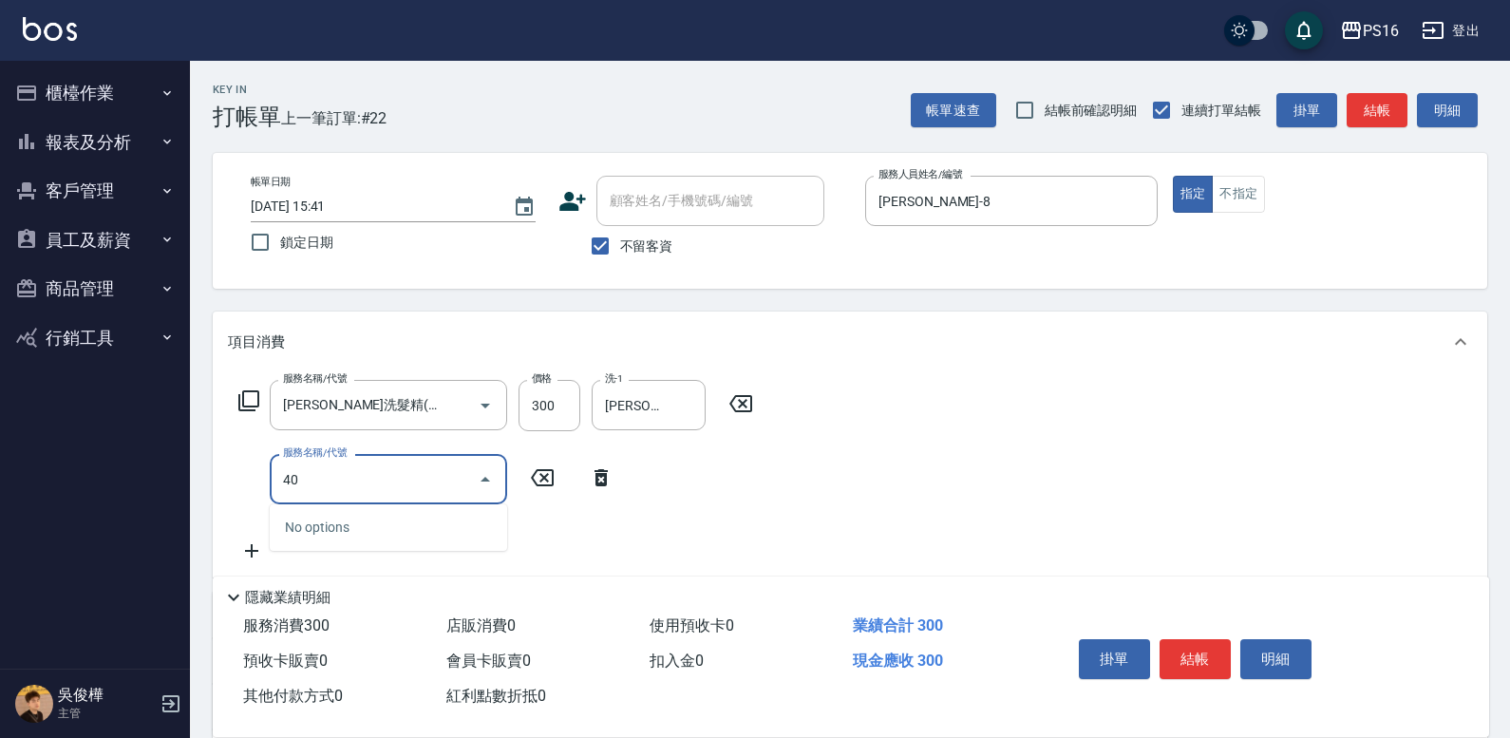
type input "4"
type input "染髮(501)"
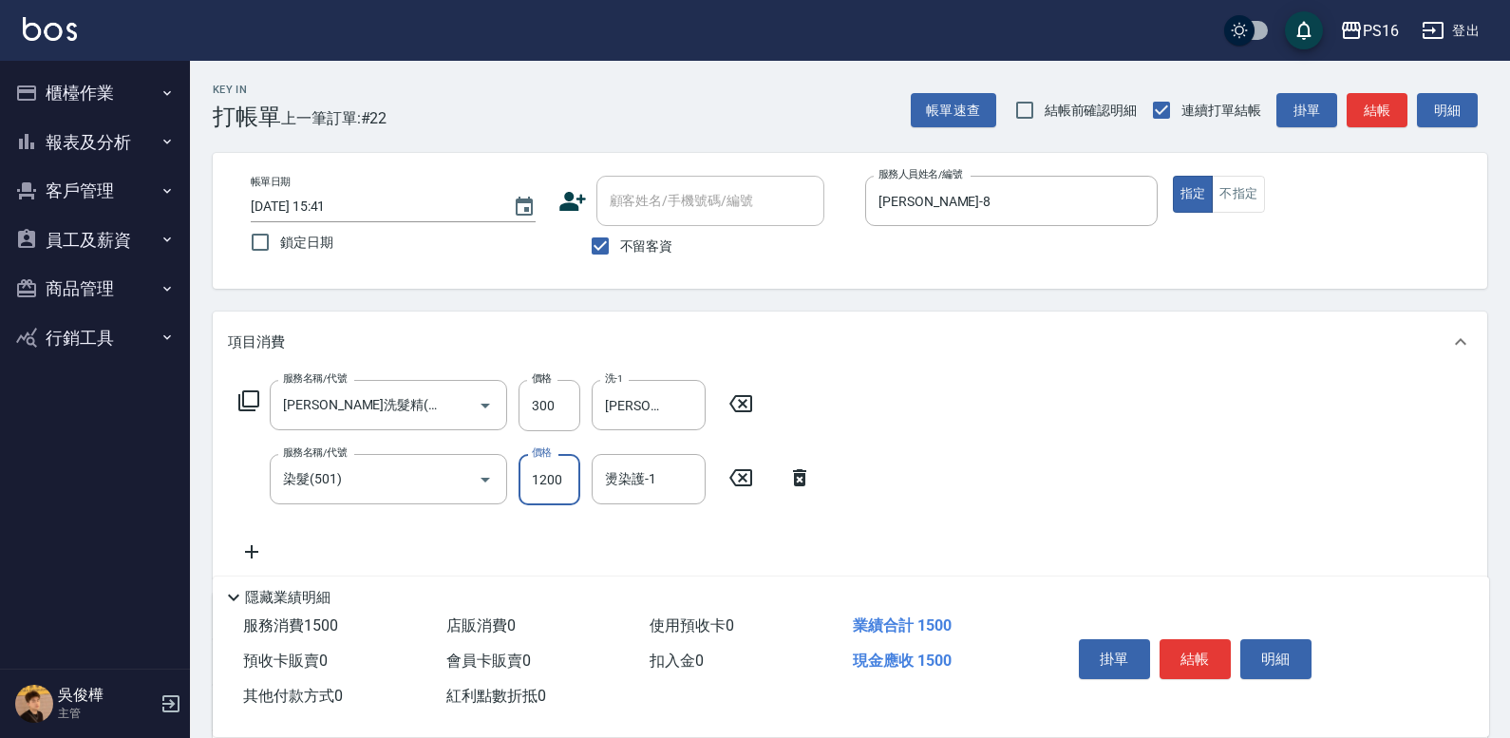
type input "1200"
type input "[PERSON_NAME]-28"
